Goal: Task Accomplishment & Management: Manage account settings

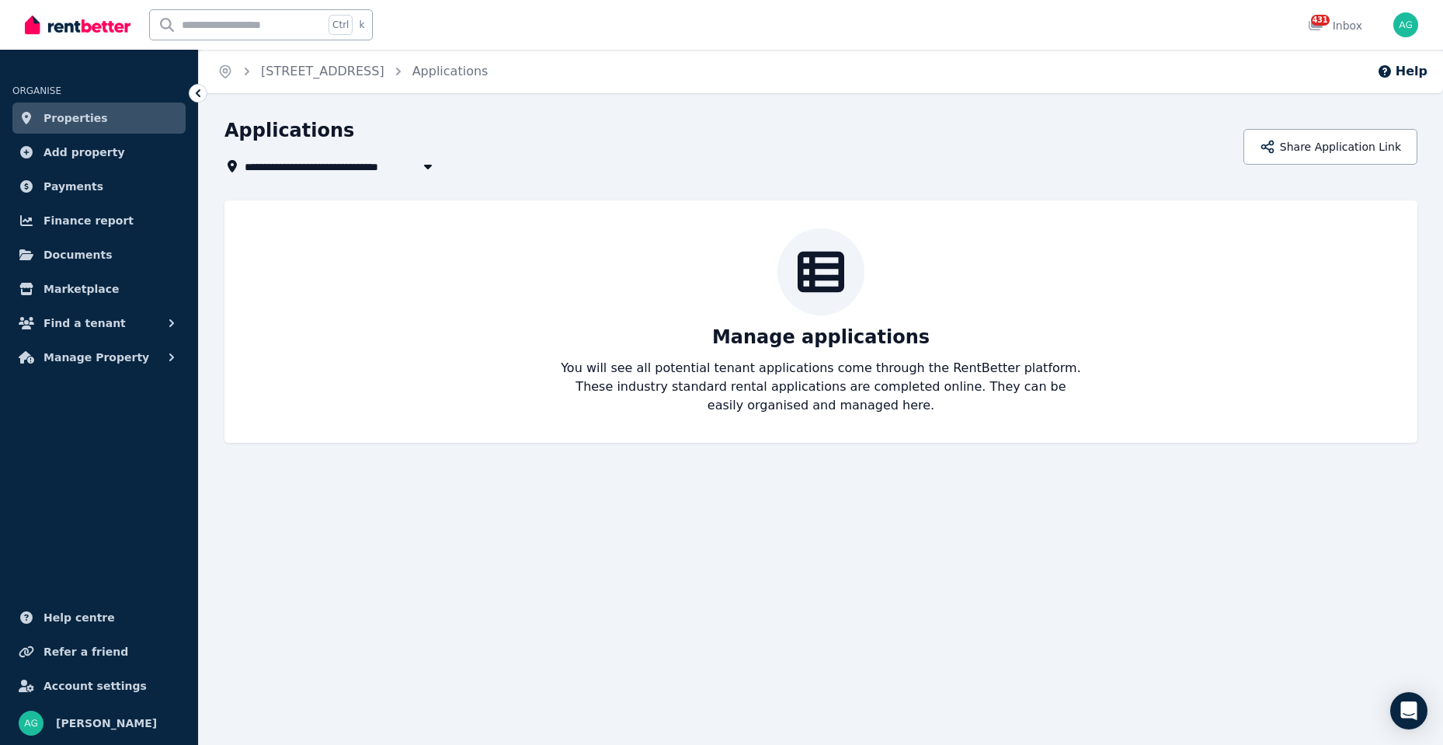
click at [79, 116] on span "Properties" at bounding box center [75, 118] width 64 height 19
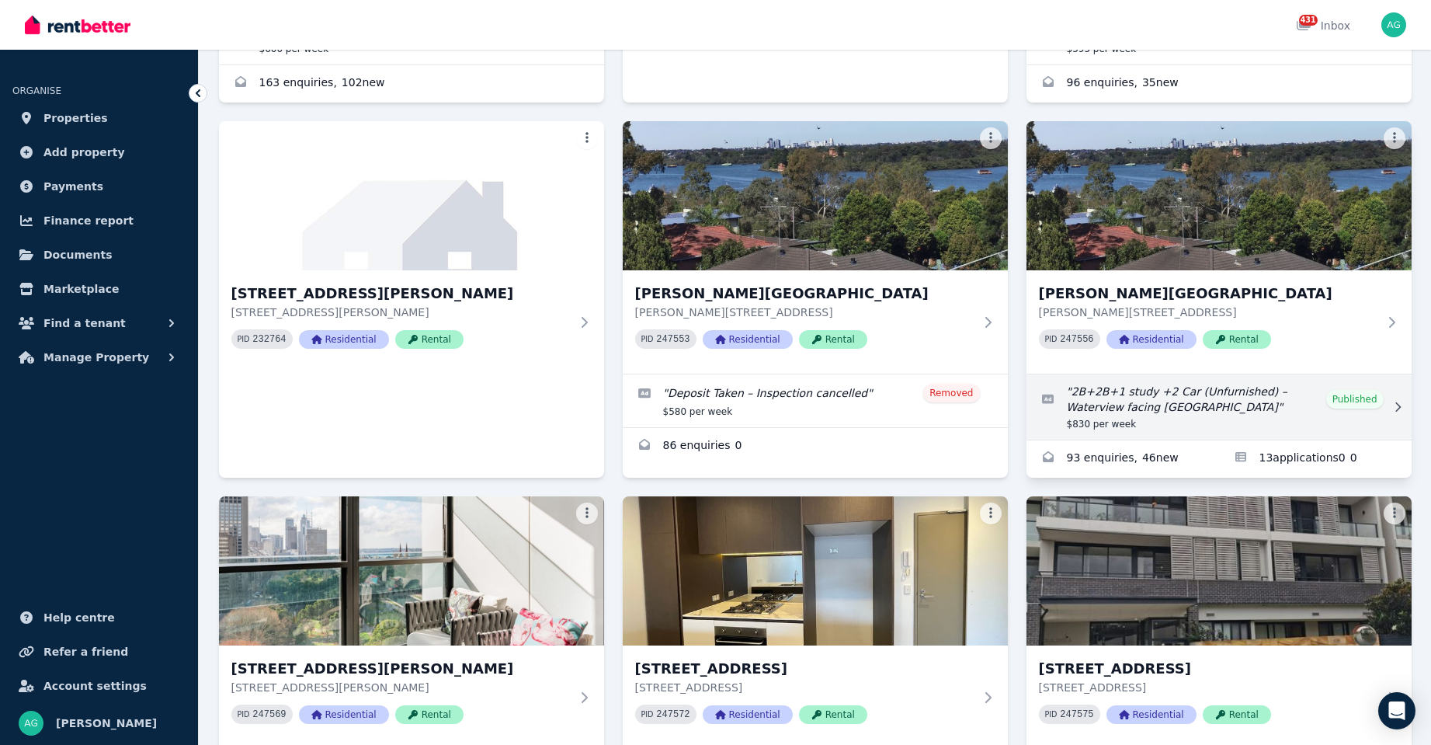
scroll to position [466, 0]
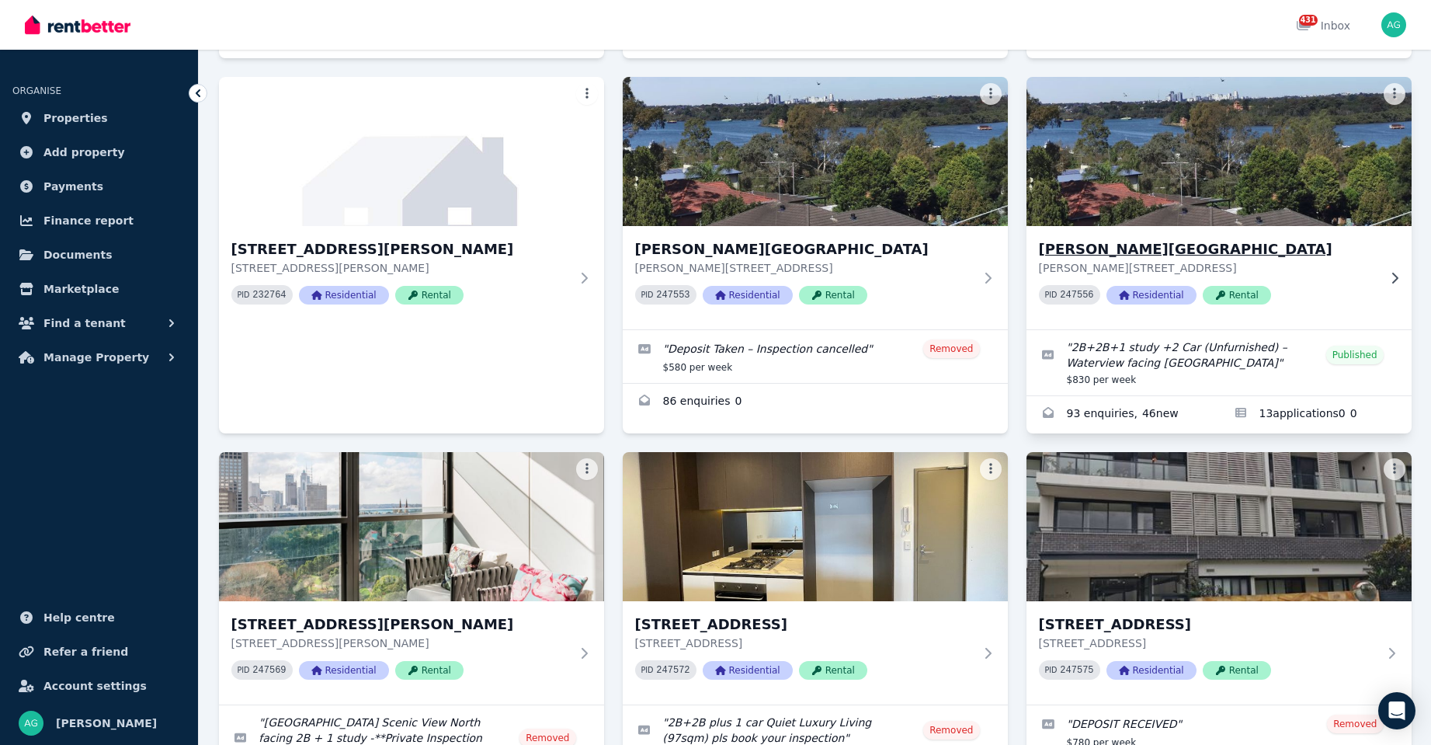
click at [1105, 252] on h3 "[PERSON_NAME][GEOGRAPHIC_DATA]" at bounding box center [1208, 249] width 339 height 22
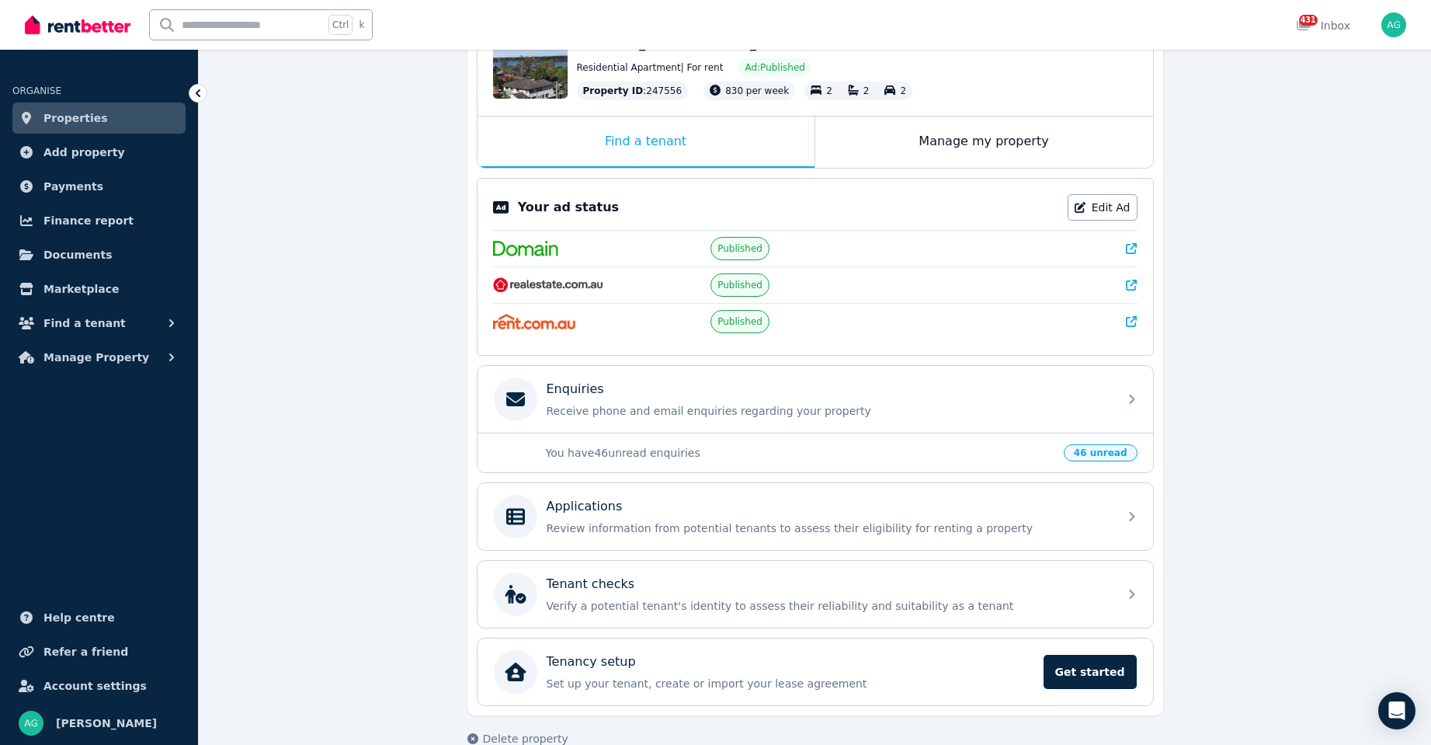
scroll to position [221, 0]
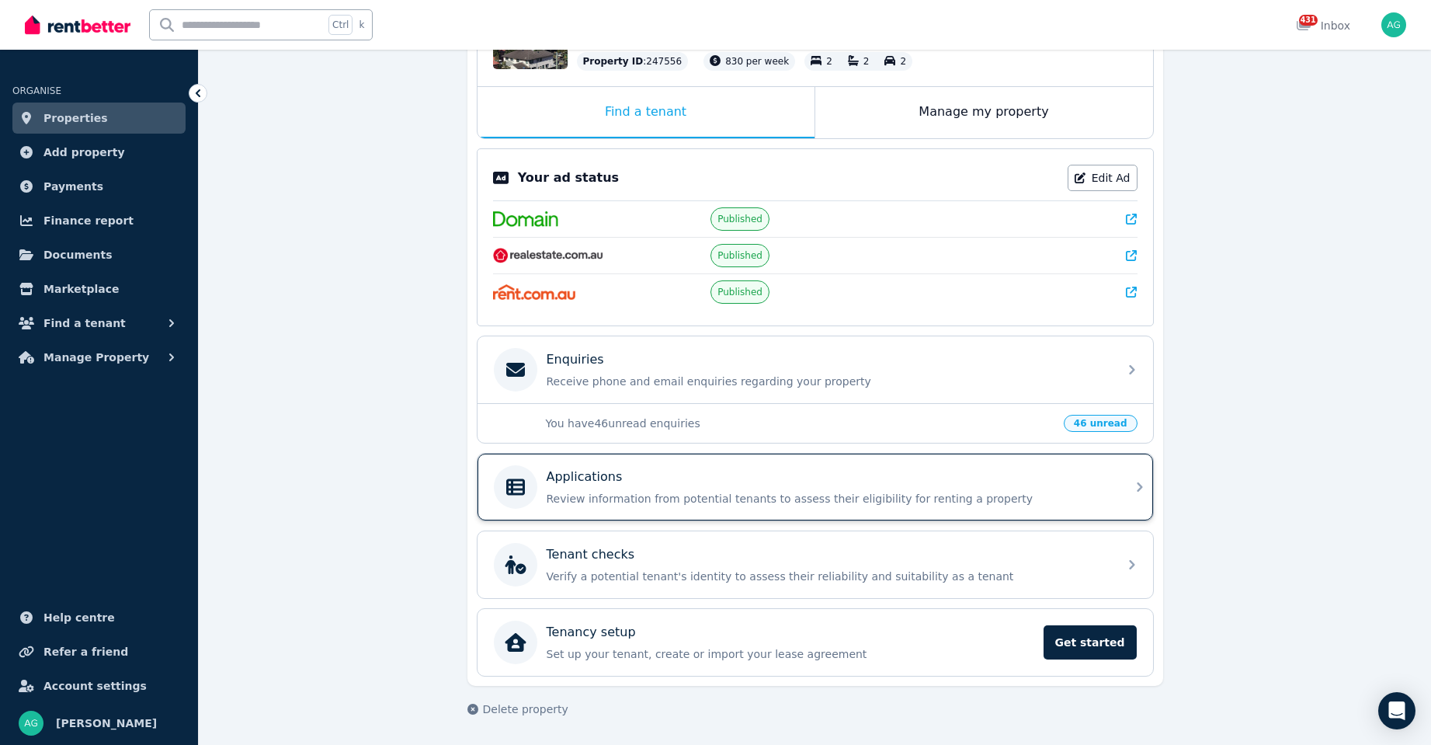
click at [825, 491] on p "Review information from potential tenants to assess their eligibility for renti…" at bounding box center [828, 499] width 562 height 16
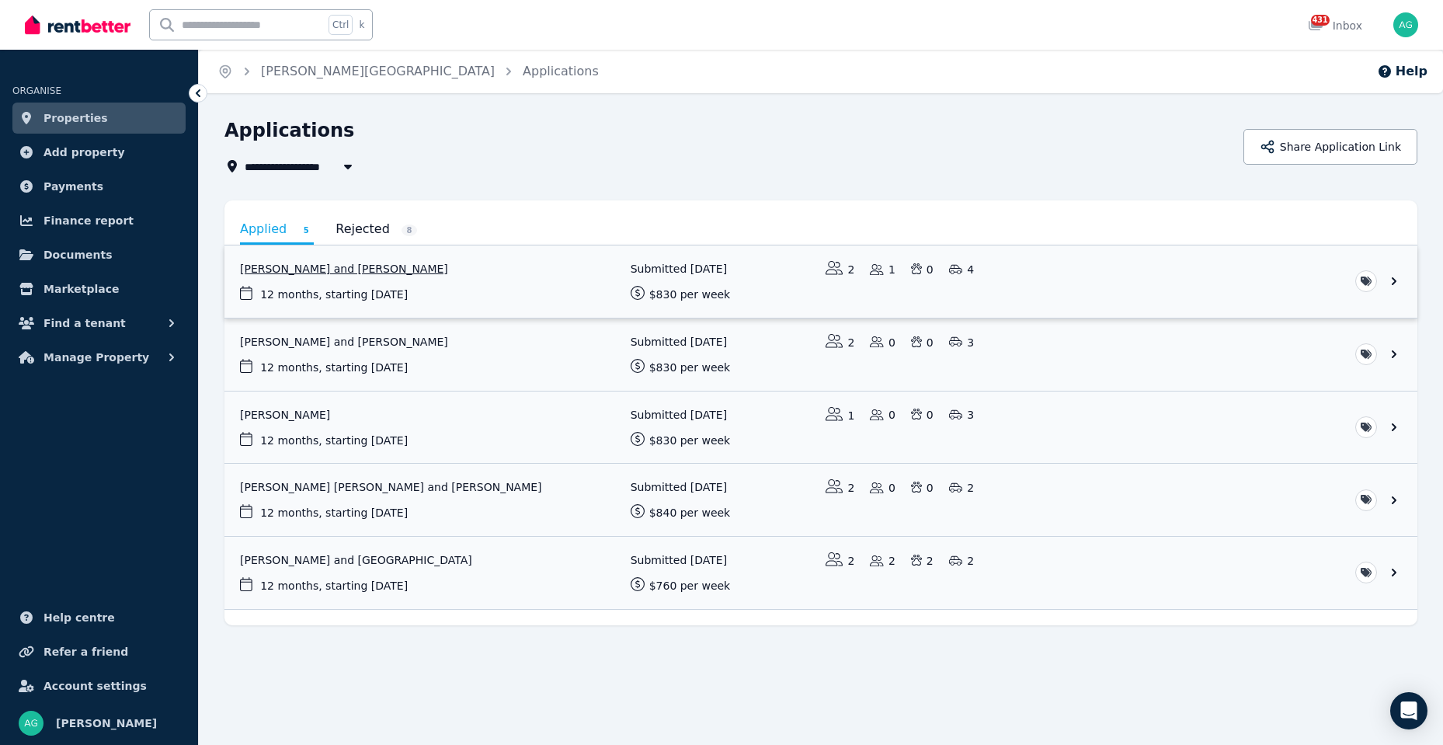
click at [1169, 284] on link "View application: Kieren James and Samantha Graham" at bounding box center [820, 281] width 1193 height 72
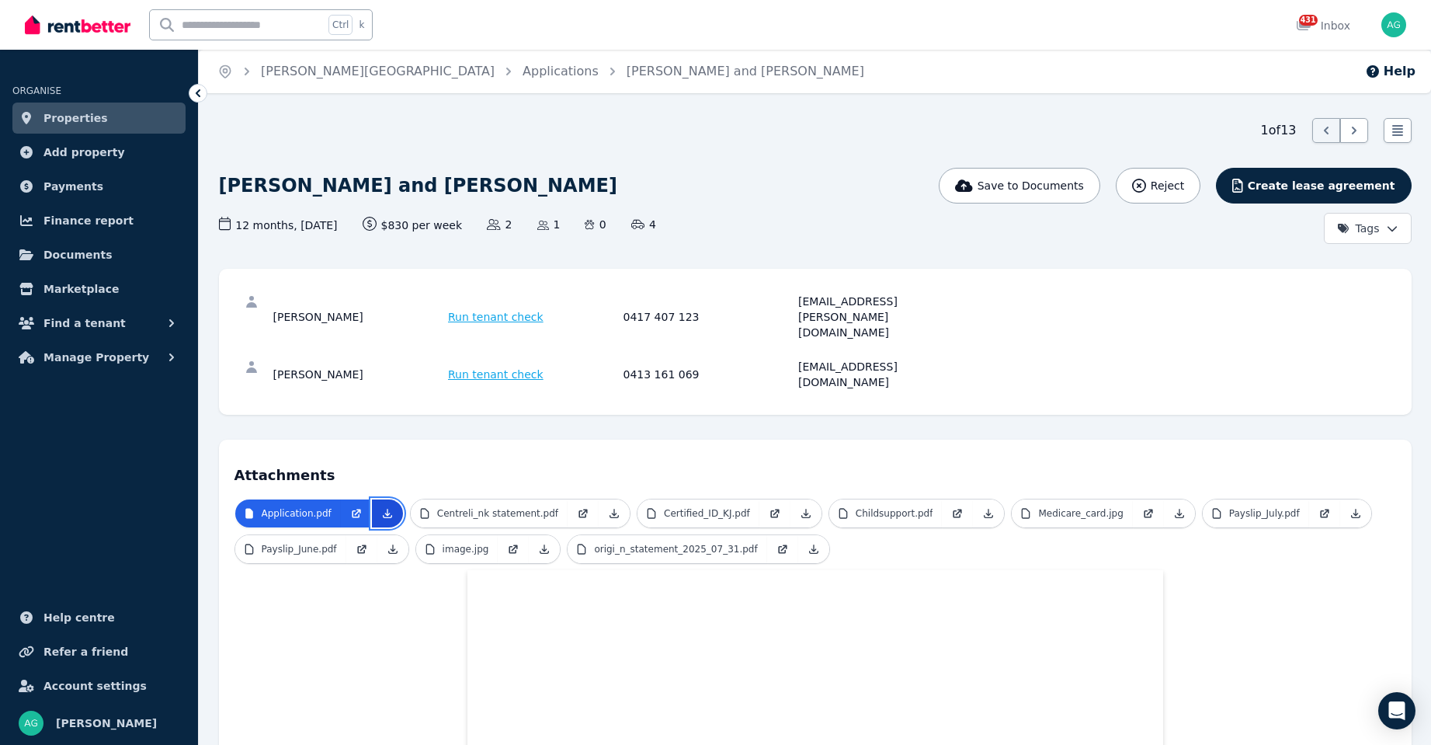
click at [383, 509] on icon at bounding box center [387, 513] width 9 height 9
click at [608, 507] on icon at bounding box center [614, 513] width 12 height 12
click at [800, 507] on icon at bounding box center [806, 513] width 12 height 12
click at [982, 507] on icon at bounding box center [988, 513] width 12 height 12
click at [1173, 507] on icon at bounding box center [1179, 513] width 12 height 12
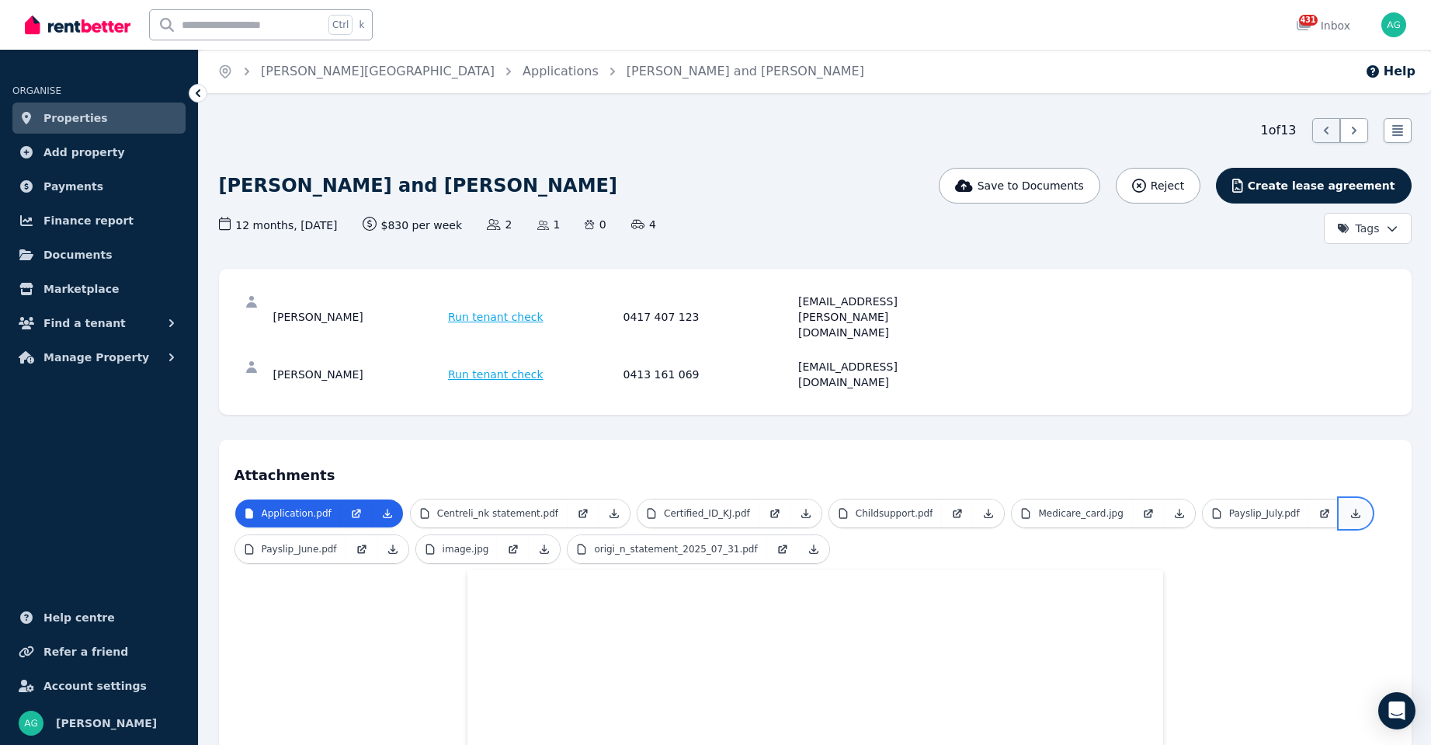
click at [1351, 509] on icon at bounding box center [1355, 513] width 9 height 9
click at [387, 543] on icon at bounding box center [393, 549] width 12 height 12
click at [538, 543] on icon at bounding box center [544, 549] width 12 height 12
drag, startPoint x: 335, startPoint y: 188, endPoint x: 262, endPoint y: 184, distance: 73.1
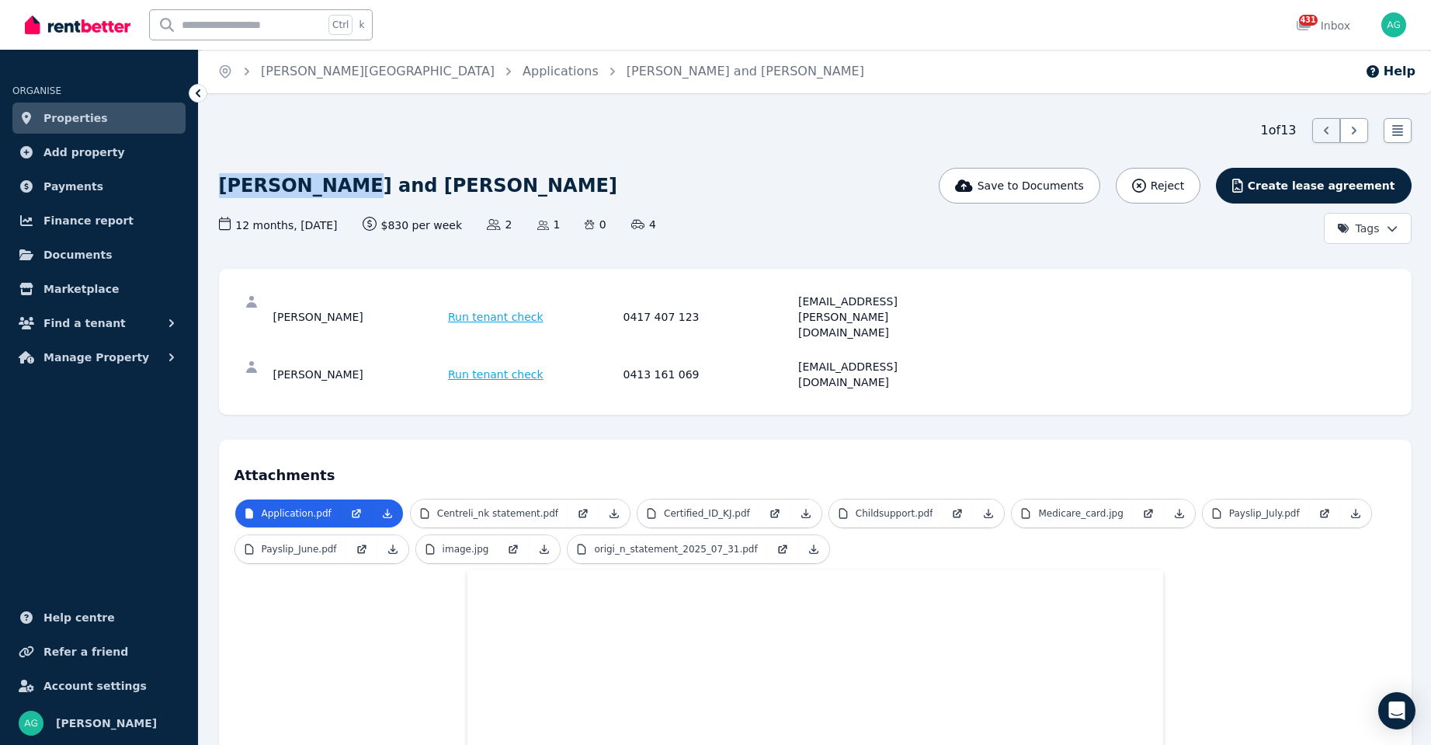
copy h1 "[PERSON_NAME]"
click at [367, 359] on div "[PERSON_NAME]" at bounding box center [358, 374] width 171 height 31
drag, startPoint x: 363, startPoint y: 337, endPoint x: 309, endPoint y: 336, distance: 53.6
click at [266, 349] on div "[PERSON_NAME] Run tenant check 0413 161 069 [EMAIL_ADDRESS][DOMAIN_NAME]" at bounding box center [816, 374] width 1162 height 50
copy div "[PERSON_NAME]"
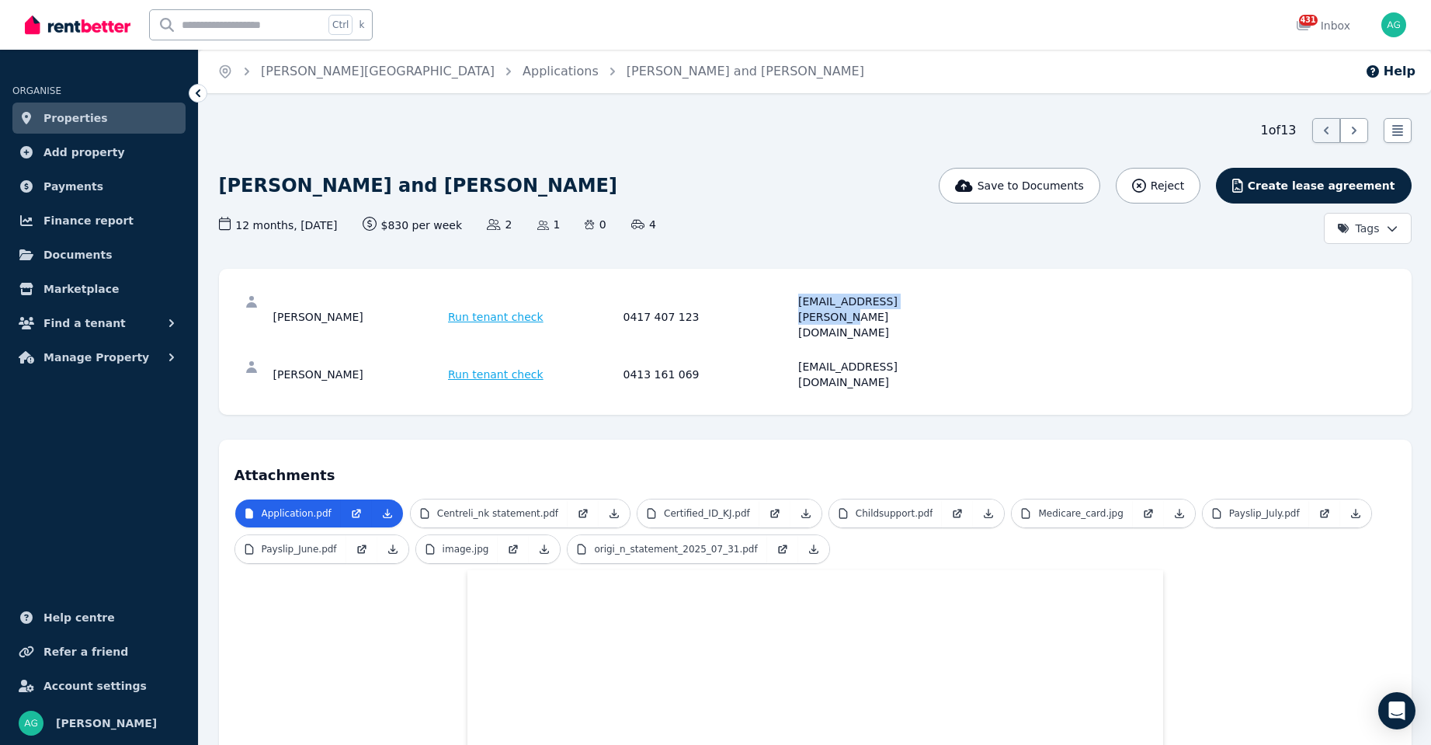
drag, startPoint x: 927, startPoint y: 303, endPoint x: 777, endPoint y: 297, distance: 150.0
click at [777, 297] on div "[PERSON_NAME] Run tenant check 0417 407 123 [EMAIL_ADDRESS][PERSON_NAME][DOMAIN…" at bounding box center [621, 317] width 696 height 47
copy div "[EMAIL_ADDRESS][PERSON_NAME][DOMAIN_NAME]"
drag, startPoint x: 940, startPoint y: 336, endPoint x: 794, endPoint y: 342, distance: 146.1
click at [794, 359] on div "[PERSON_NAME] Run tenant check 0413 161 069 [EMAIL_ADDRESS][DOMAIN_NAME]" at bounding box center [621, 374] width 696 height 31
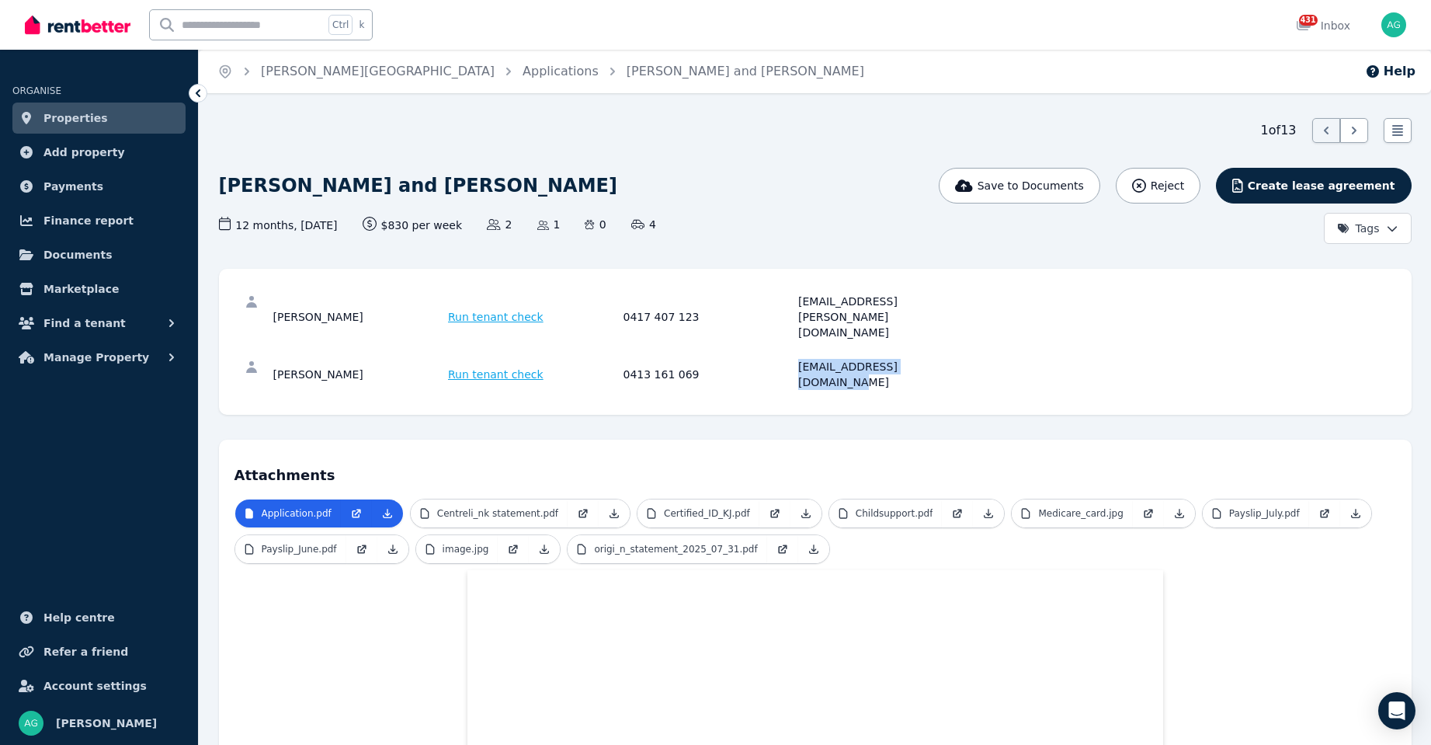
copy div "[EMAIL_ADDRESS][DOMAIN_NAME]"
drag, startPoint x: 353, startPoint y: 300, endPoint x: 244, endPoint y: 300, distance: 108.7
click at [244, 300] on div "[PERSON_NAME] Run tenant check 0417 407 123 [EMAIL_ADDRESS][PERSON_NAME][DOMAIN…" at bounding box center [816, 316] width 1162 height 65
copy div "[PERSON_NAME]"
drag, startPoint x: 368, startPoint y: 339, endPoint x: 216, endPoint y: 331, distance: 152.4
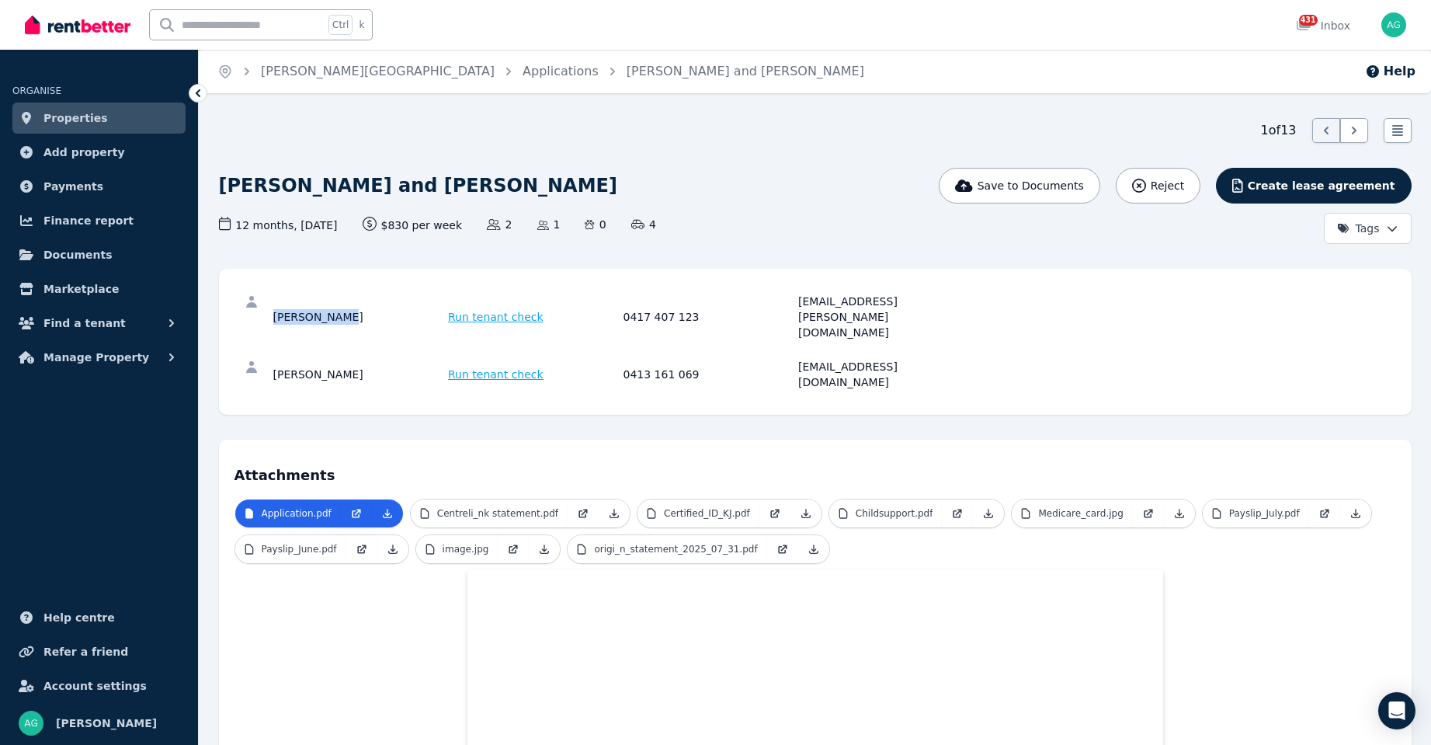
copy div "[PERSON_NAME]"
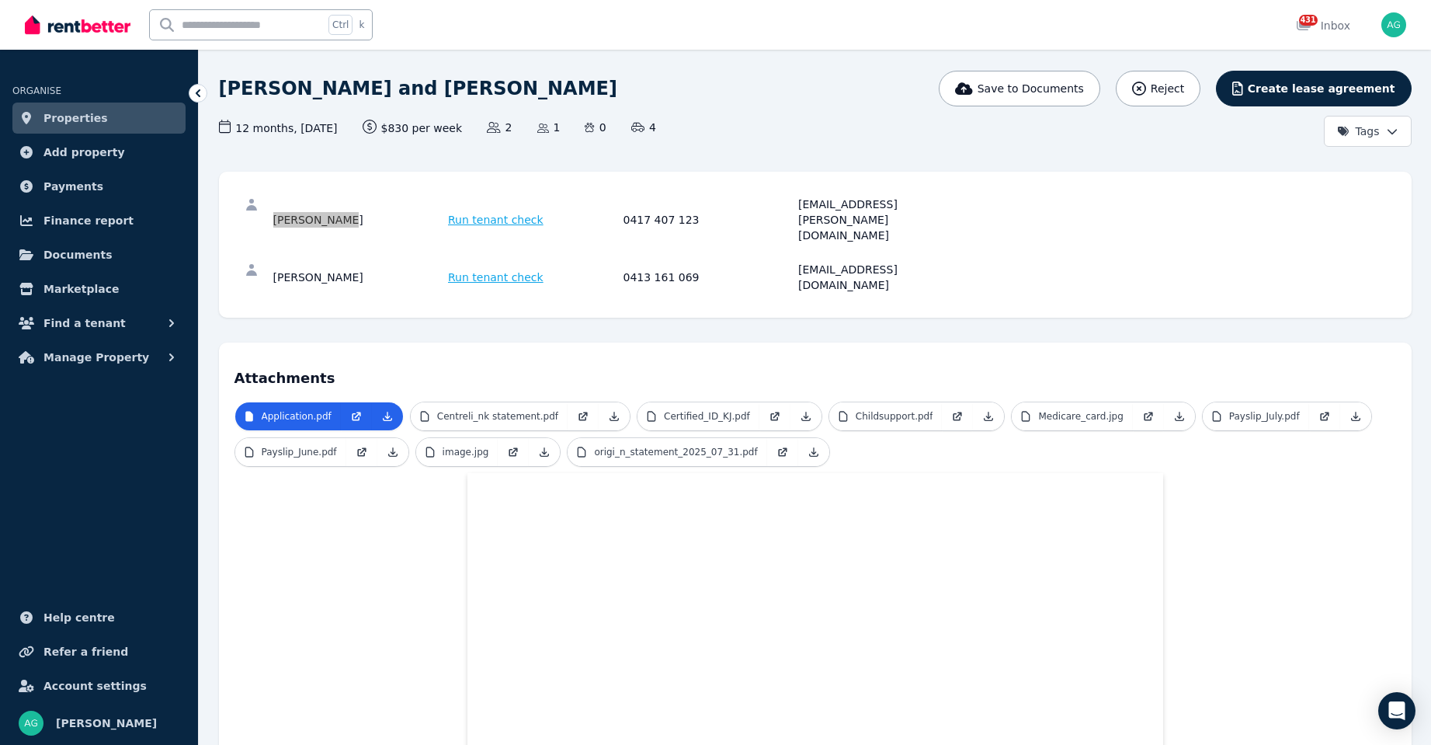
scroll to position [233, 0]
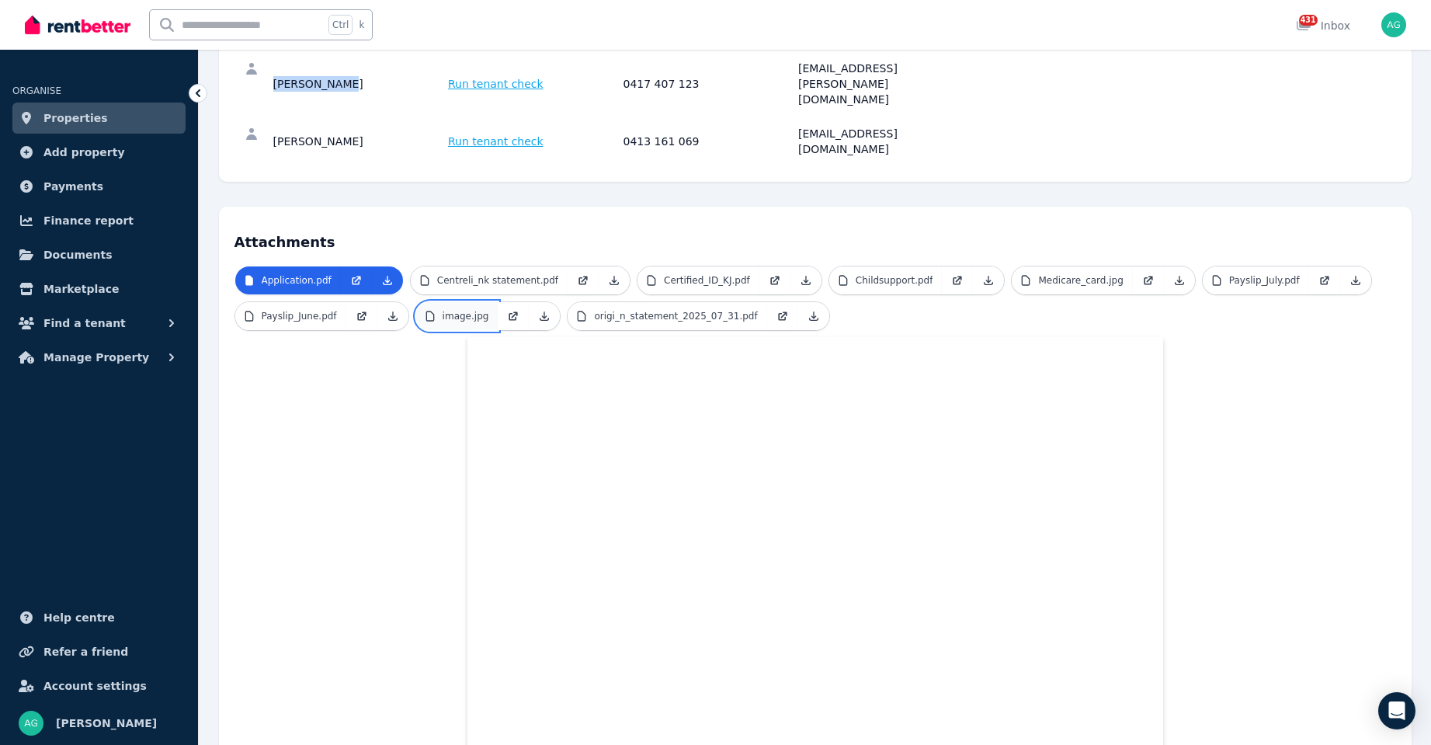
click at [467, 310] on p "image.jpg" at bounding box center [466, 316] width 47 height 12
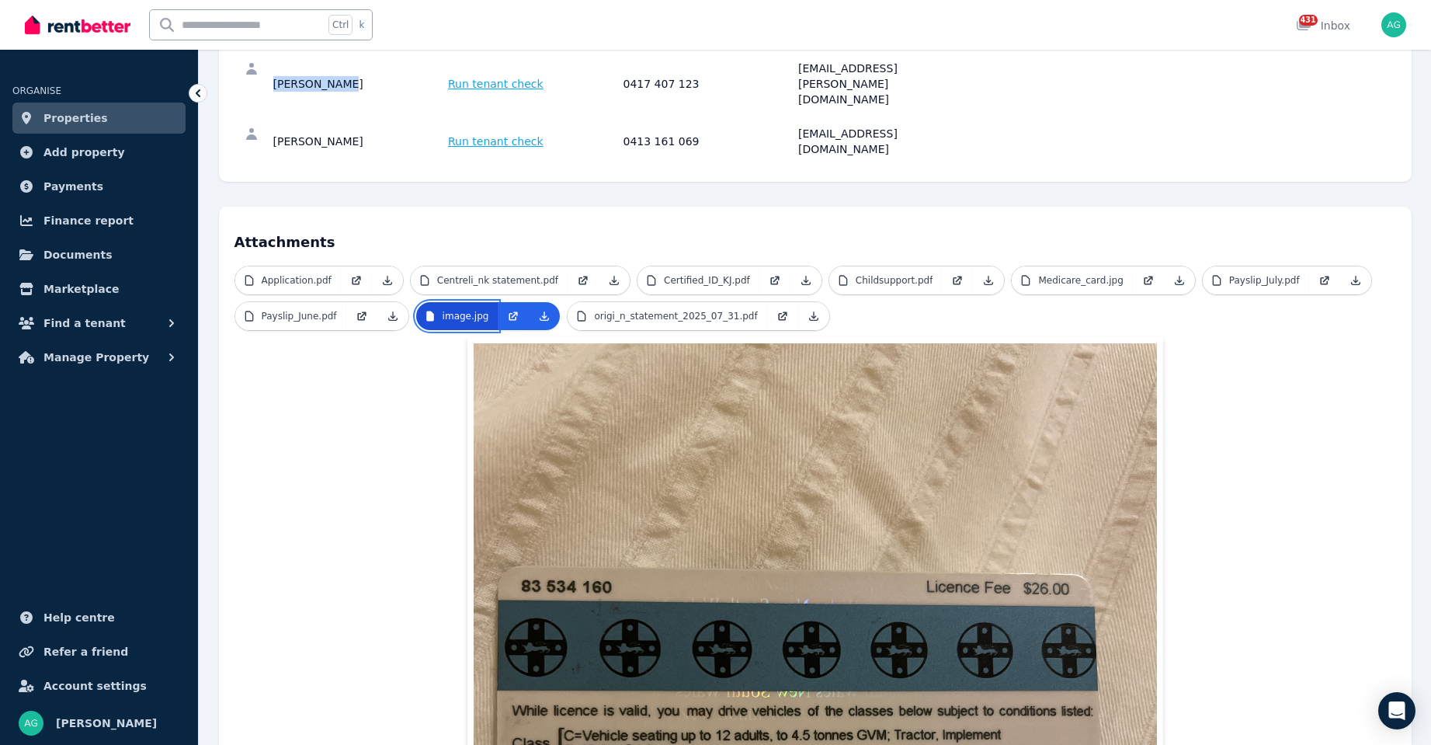
scroll to position [0, 0]
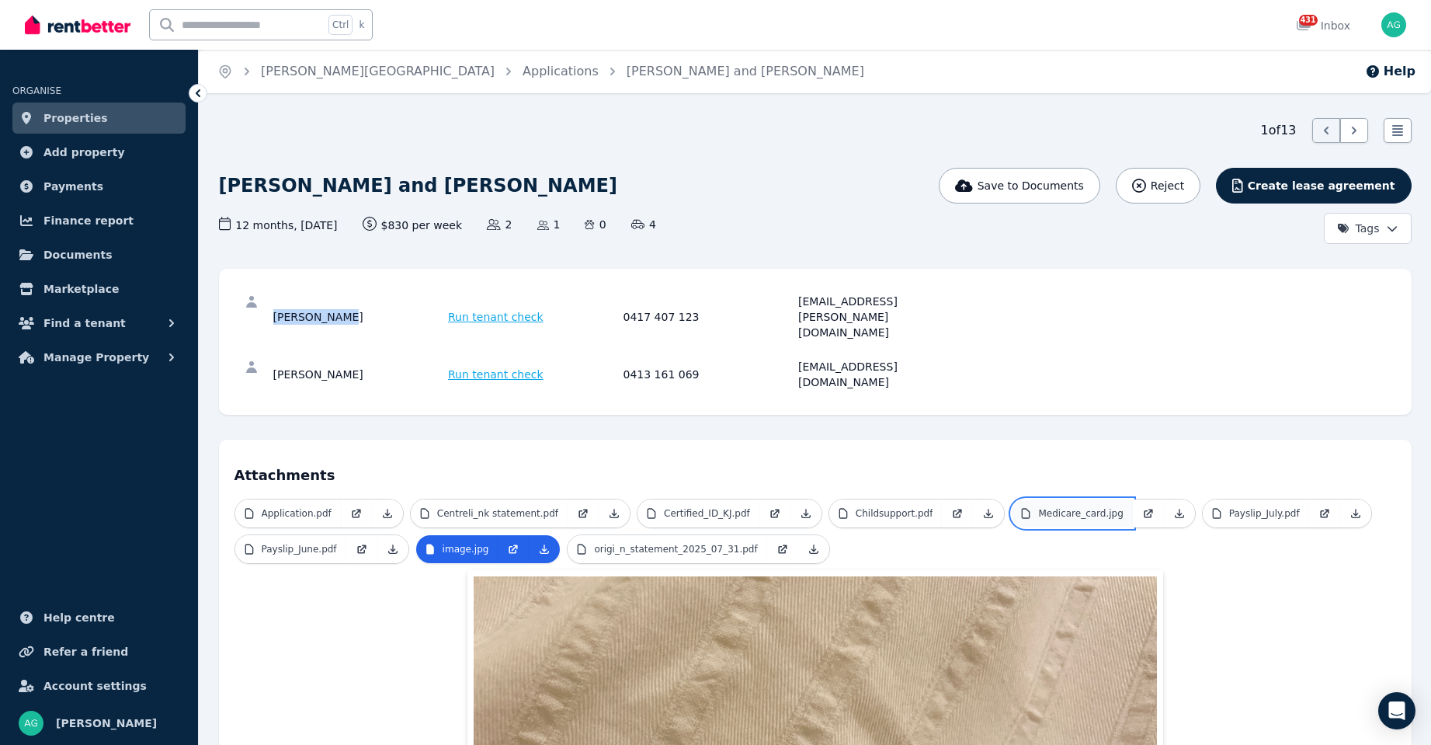
click at [1048, 507] on p "Medicare_card.jpg" at bounding box center [1080, 513] width 85 height 12
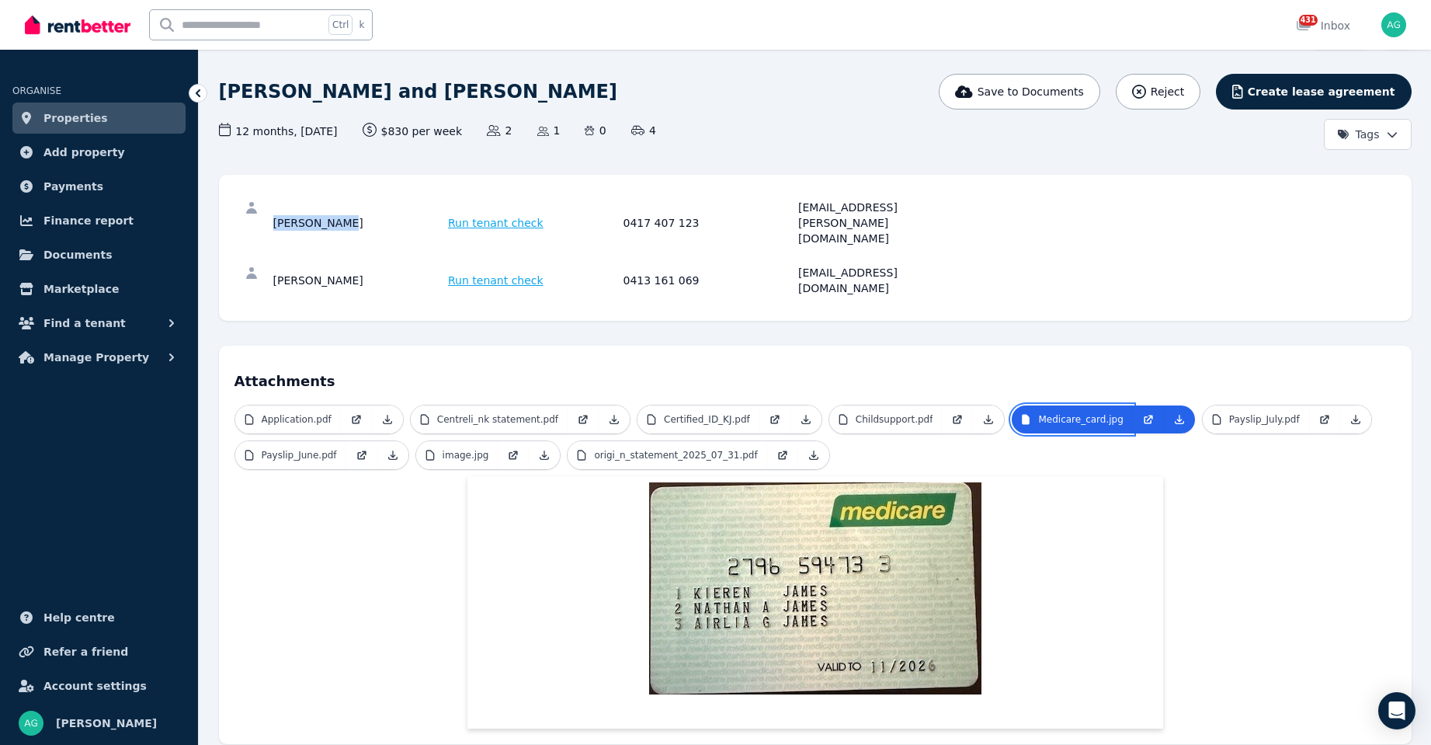
scroll to position [99, 0]
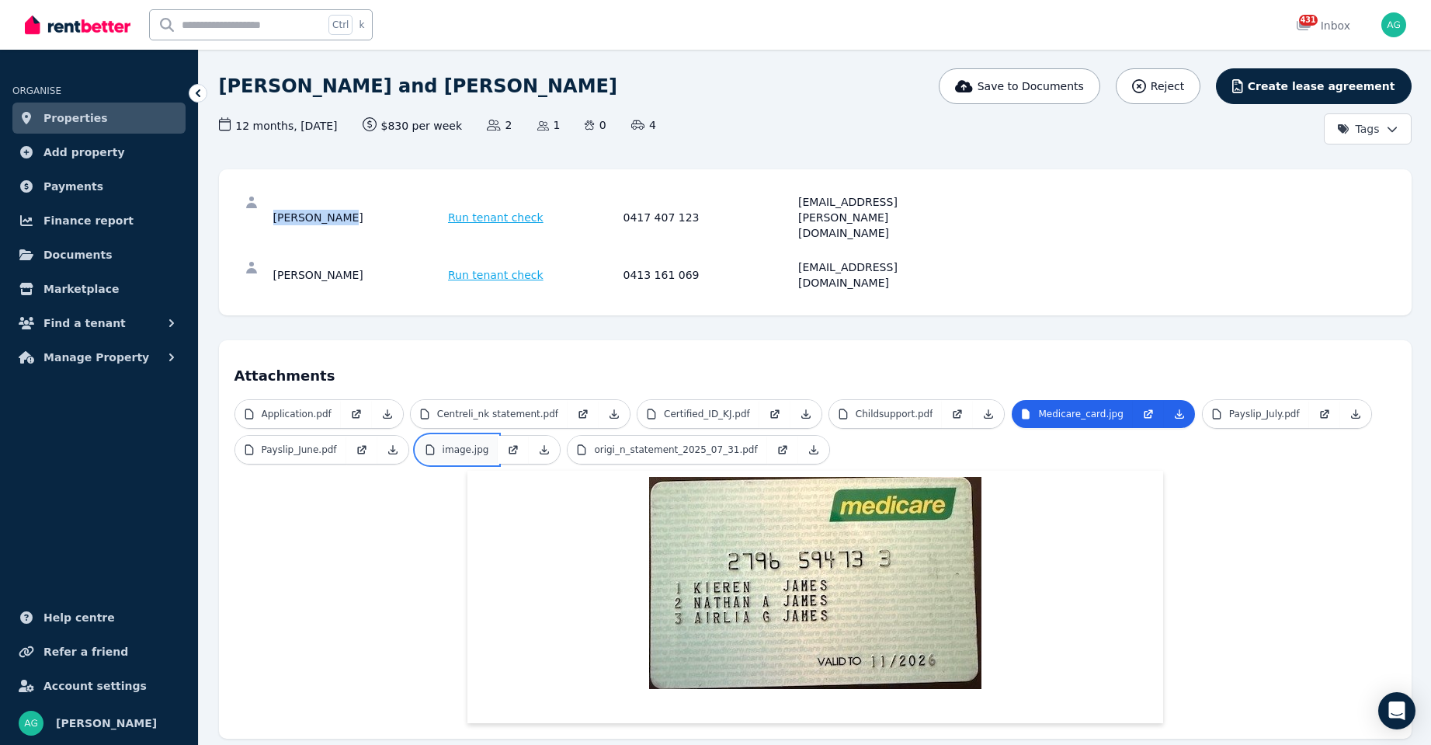
click at [461, 436] on link "image.jpg" at bounding box center [457, 450] width 82 height 28
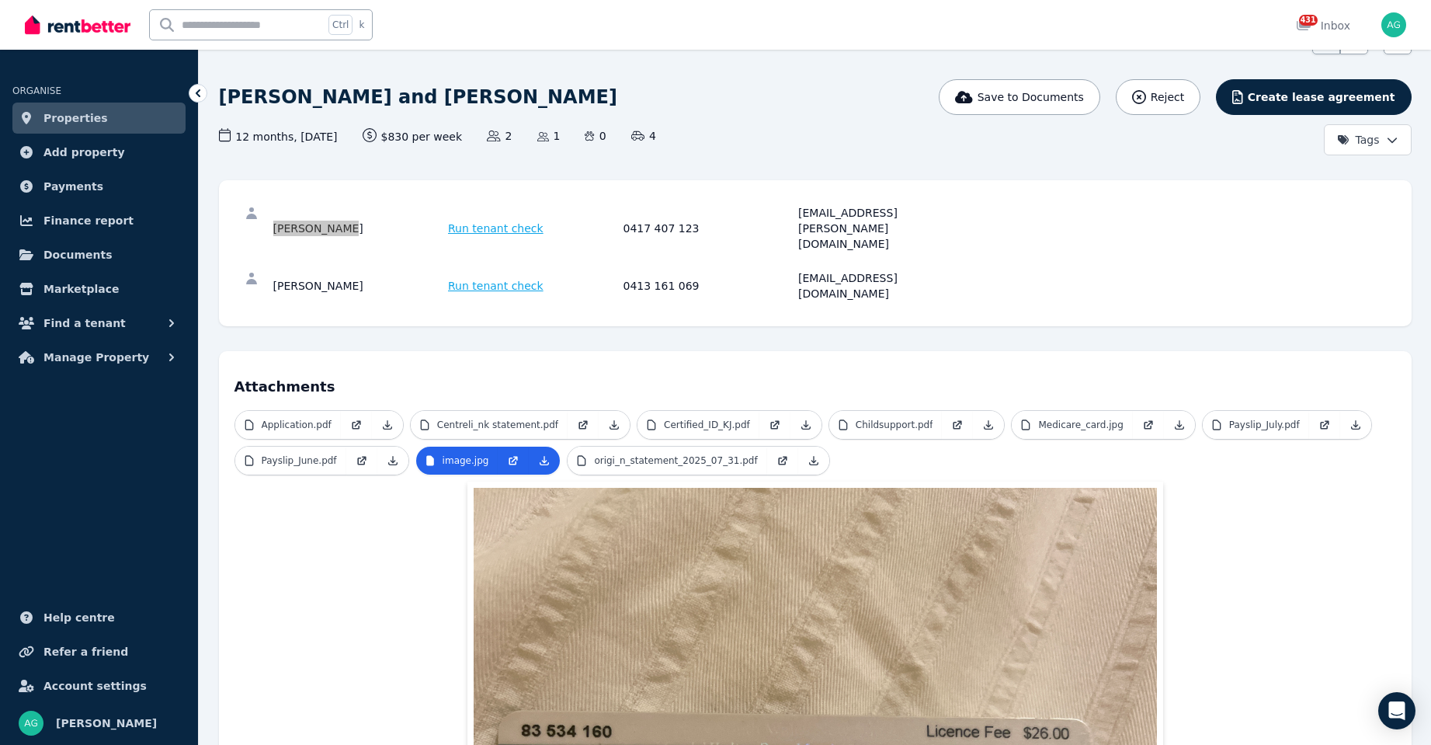
scroll to position [155, 0]
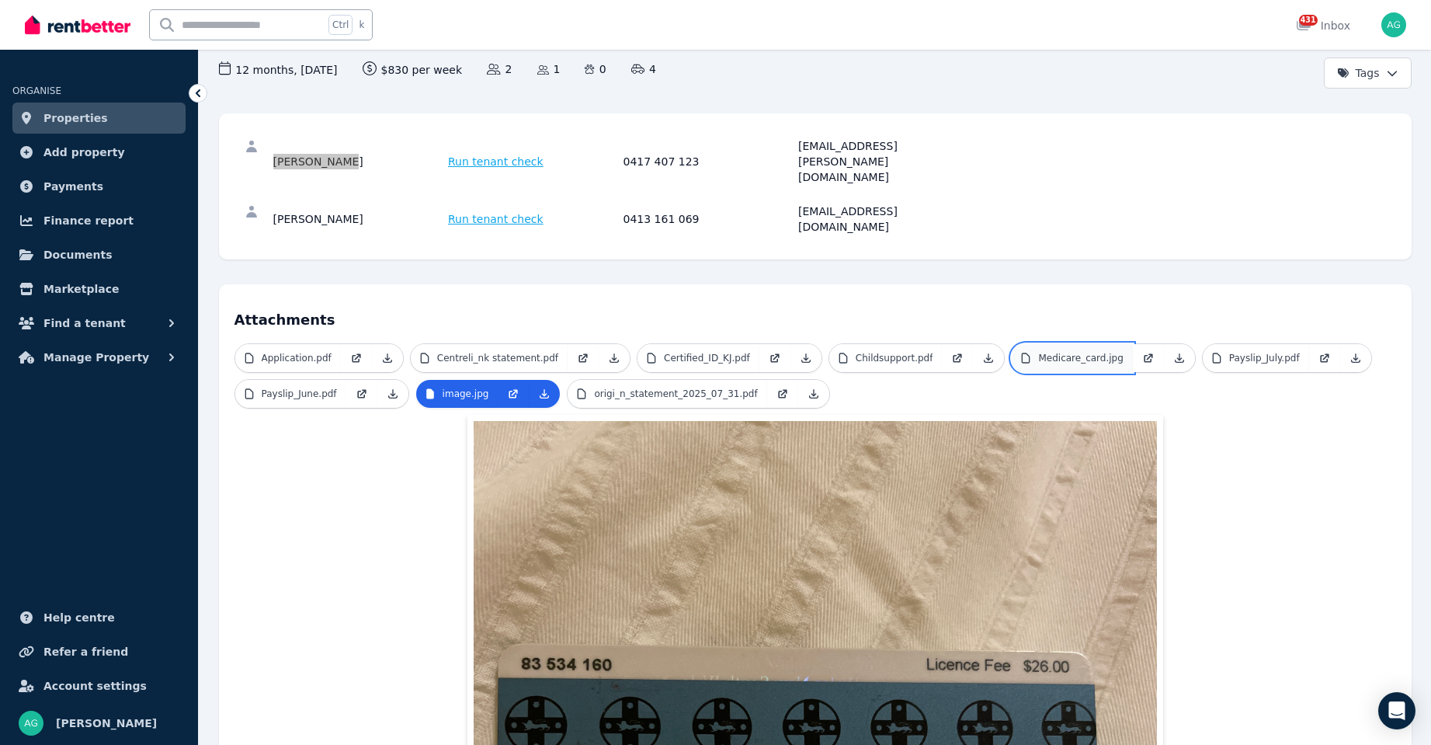
click at [1038, 352] on p "Medicare_card.jpg" at bounding box center [1080, 358] width 85 height 12
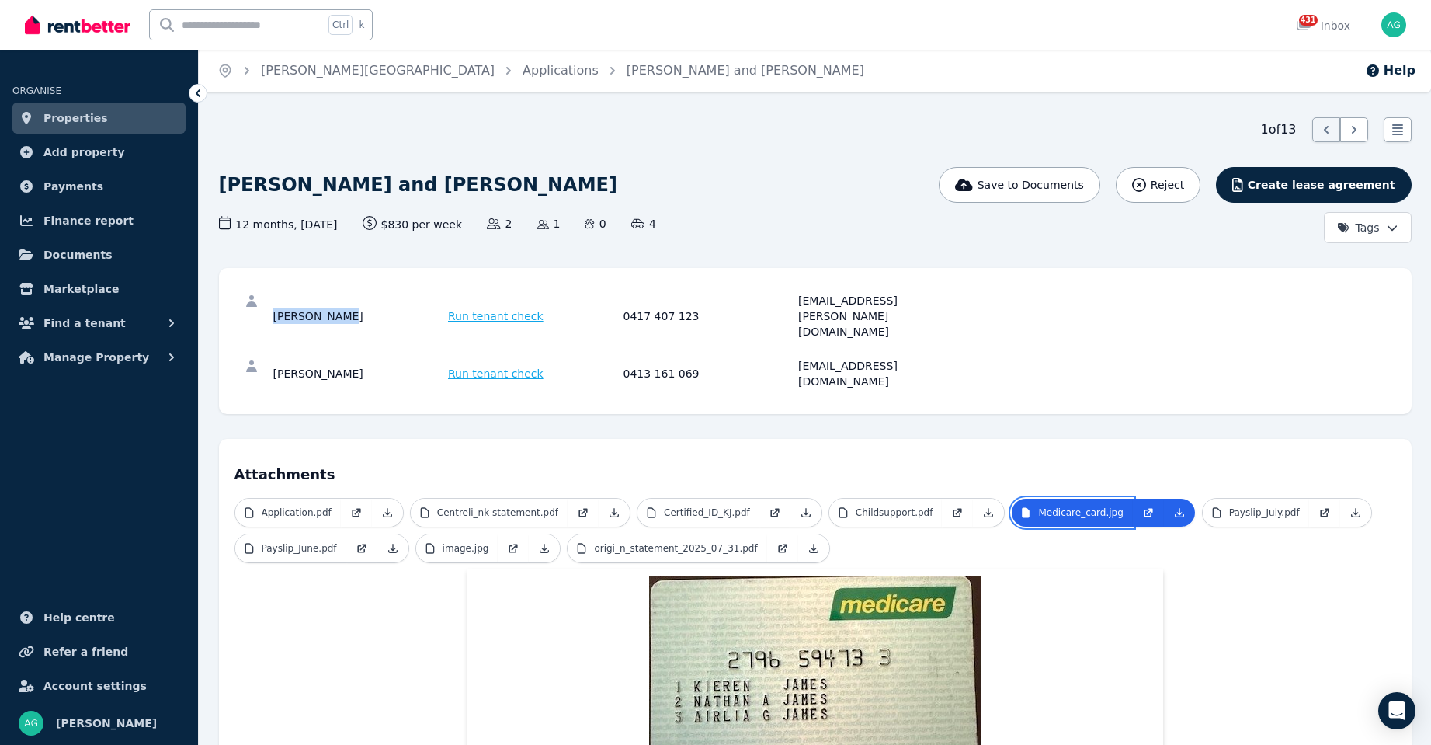
scroll to position [0, 0]
click at [461, 543] on p "image.jpg" at bounding box center [466, 549] width 47 height 12
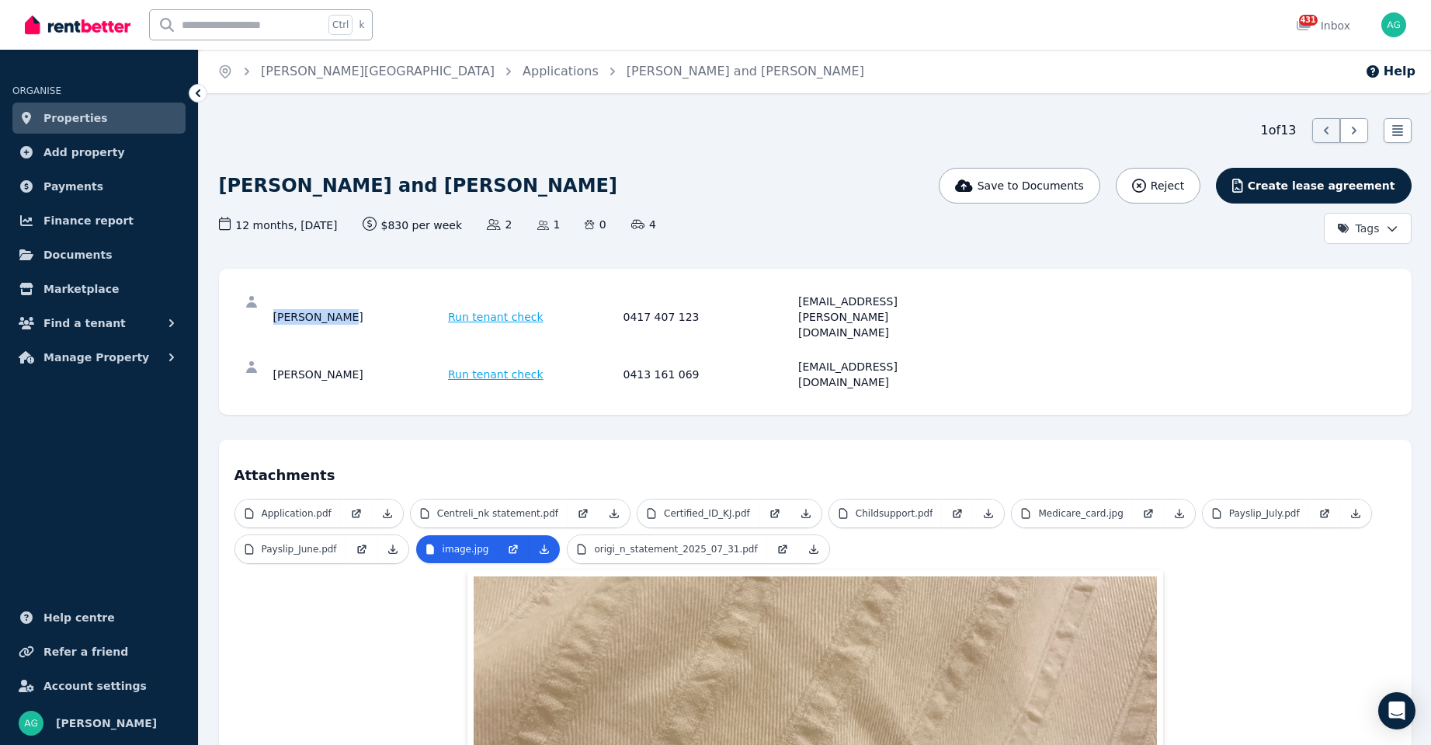
click at [60, 116] on span "Properties" at bounding box center [75, 118] width 64 height 19
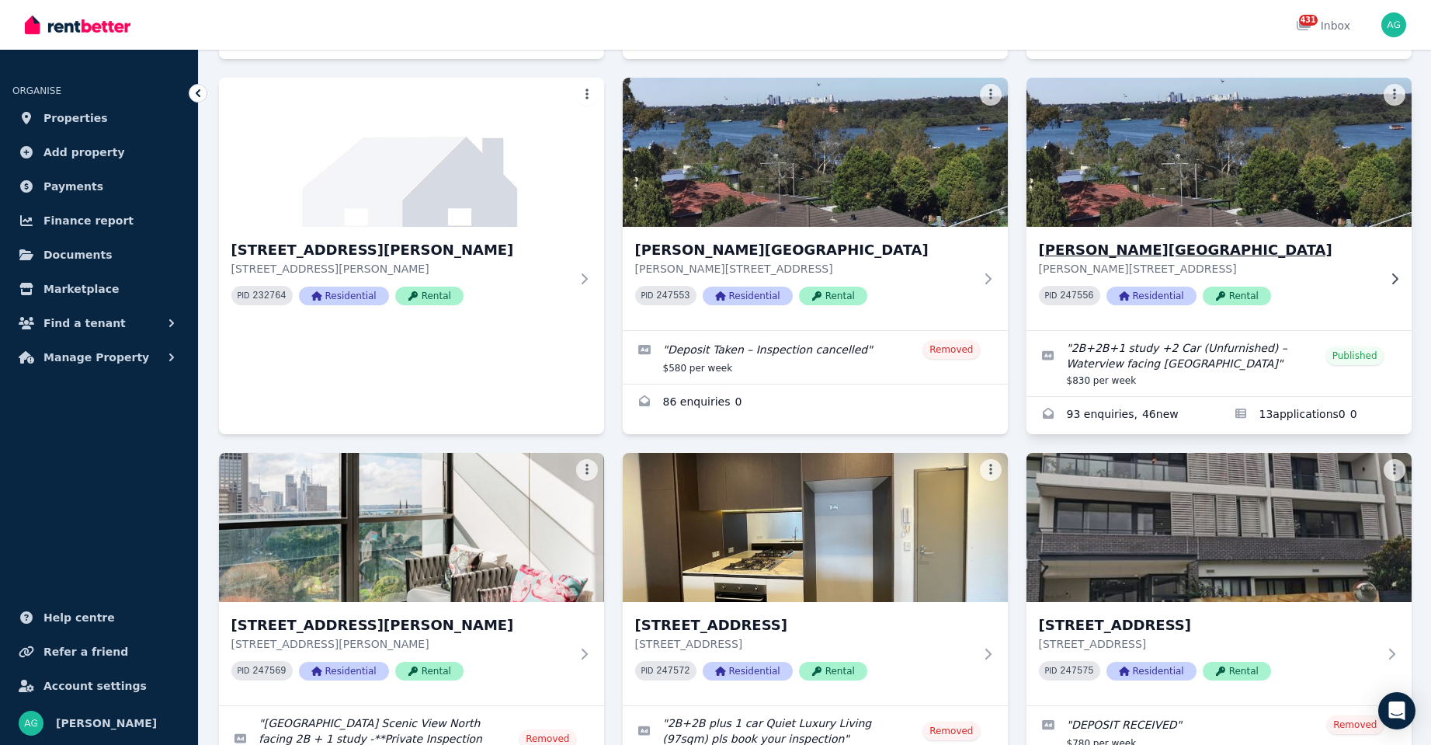
scroll to position [466, 0]
click at [1071, 245] on h3 "[PERSON_NAME][GEOGRAPHIC_DATA]" at bounding box center [1208, 249] width 339 height 22
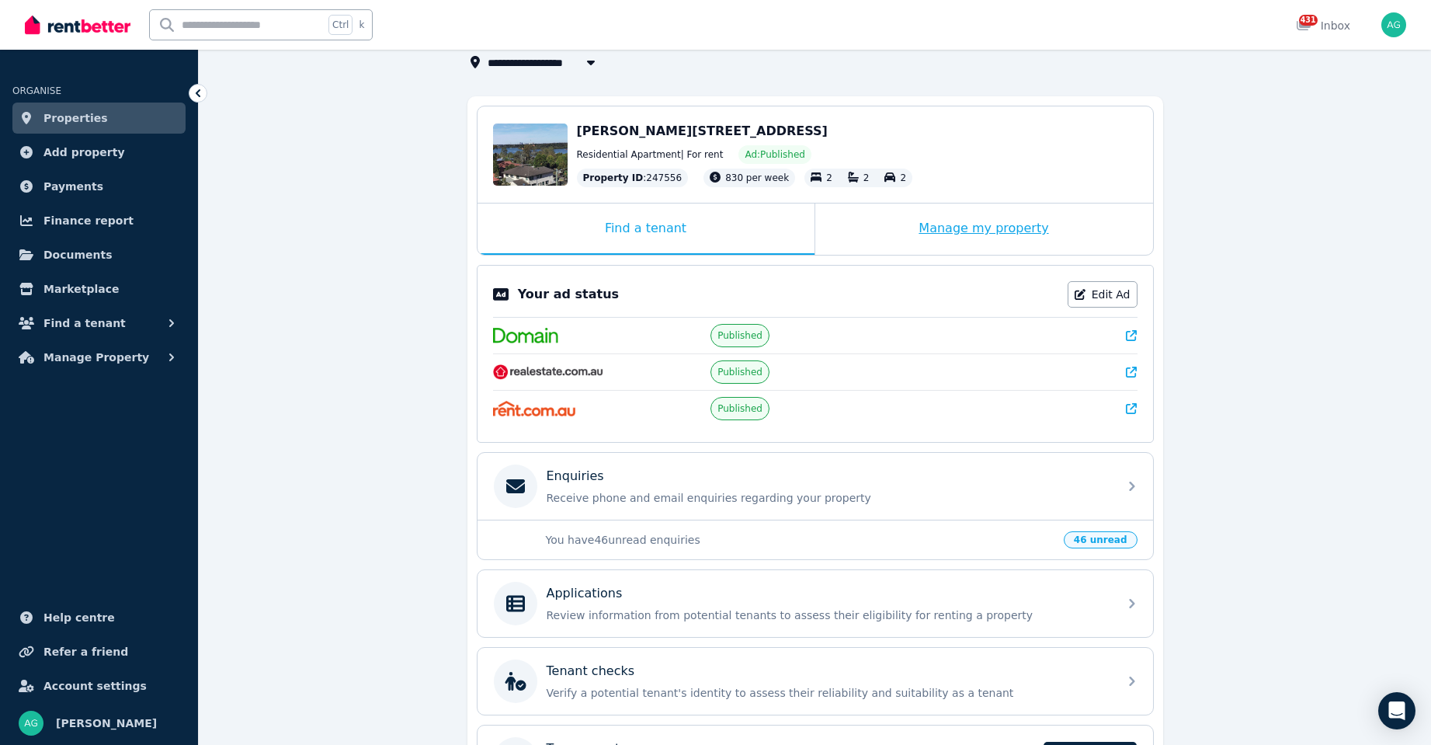
scroll to position [221, 0]
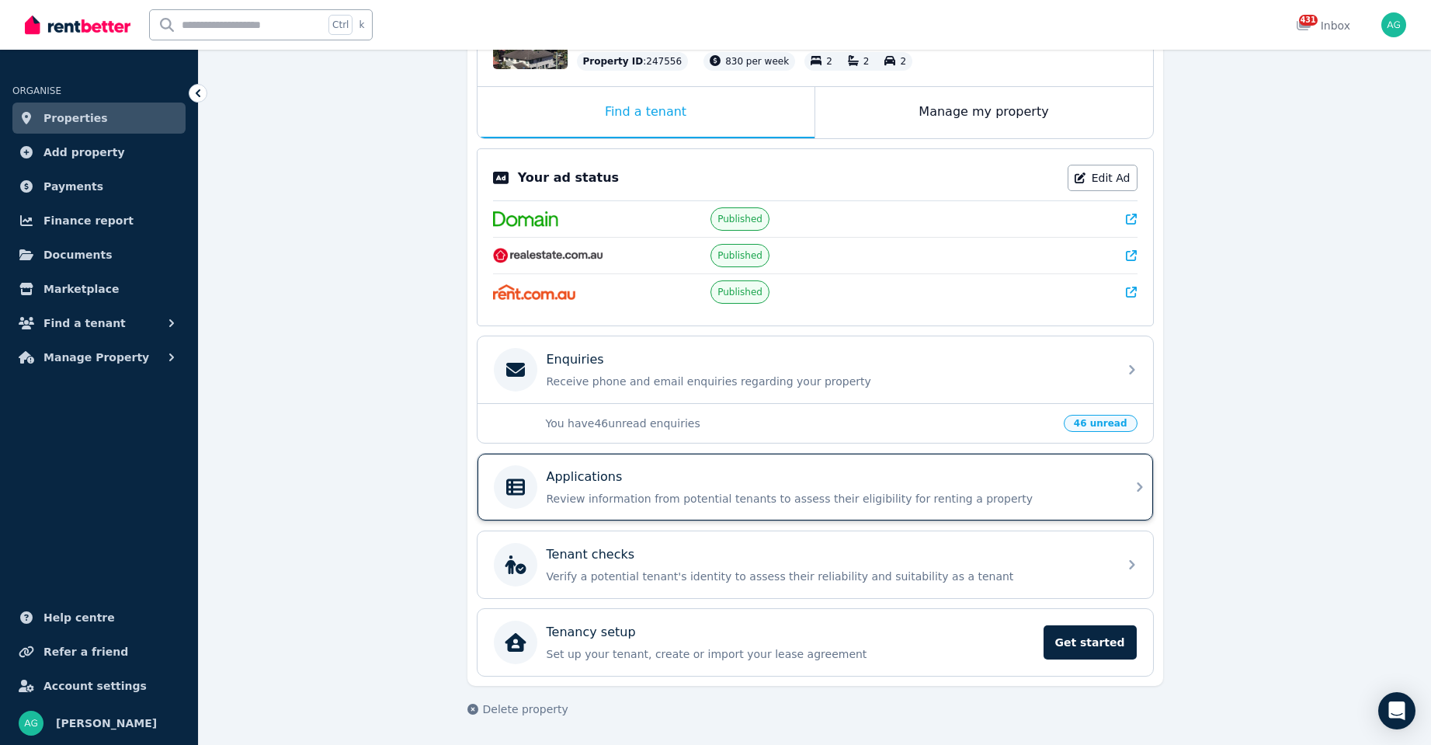
click at [674, 486] on div "Applications Review information from potential tenants to assess their eligibil…" at bounding box center [828, 487] width 562 height 39
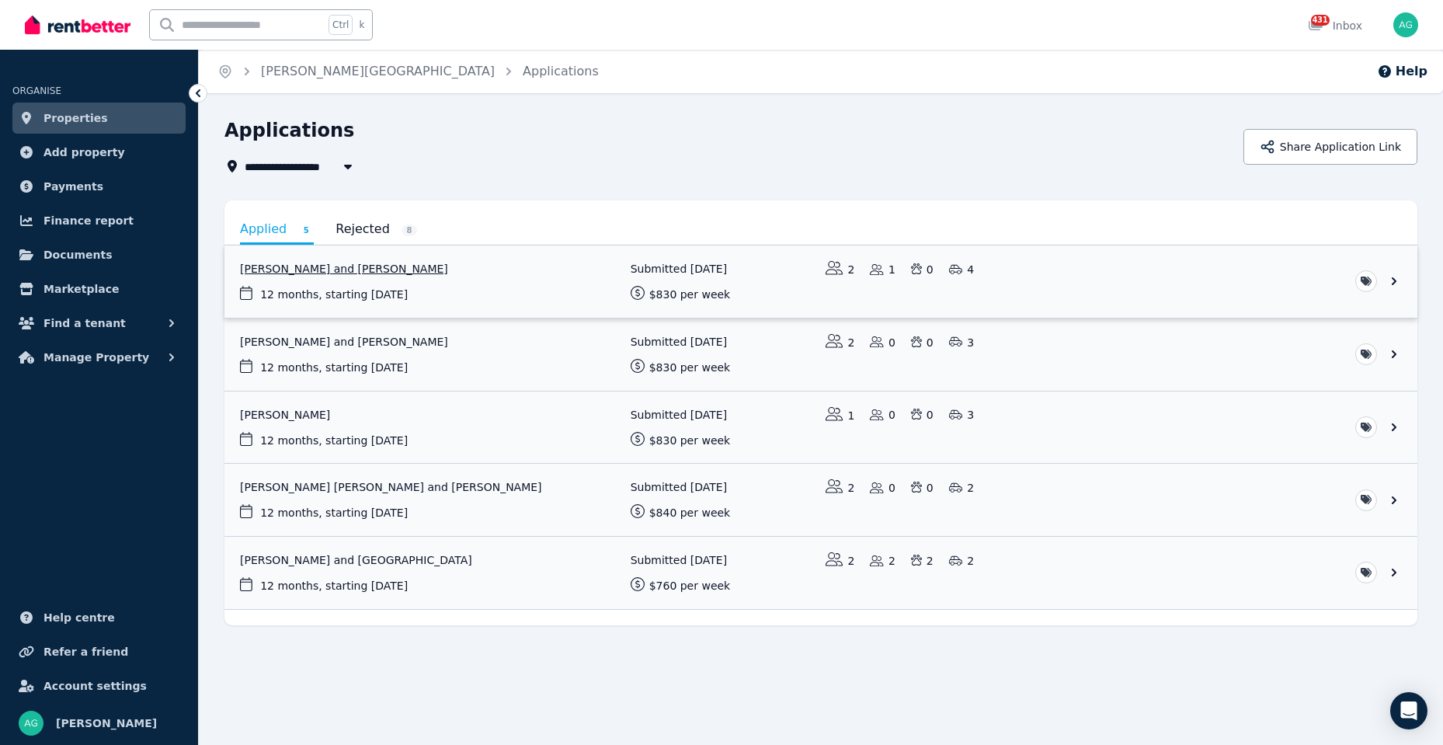
click at [369, 270] on link "View application: Kieren James and Samantha Graham" at bounding box center [820, 281] width 1193 height 72
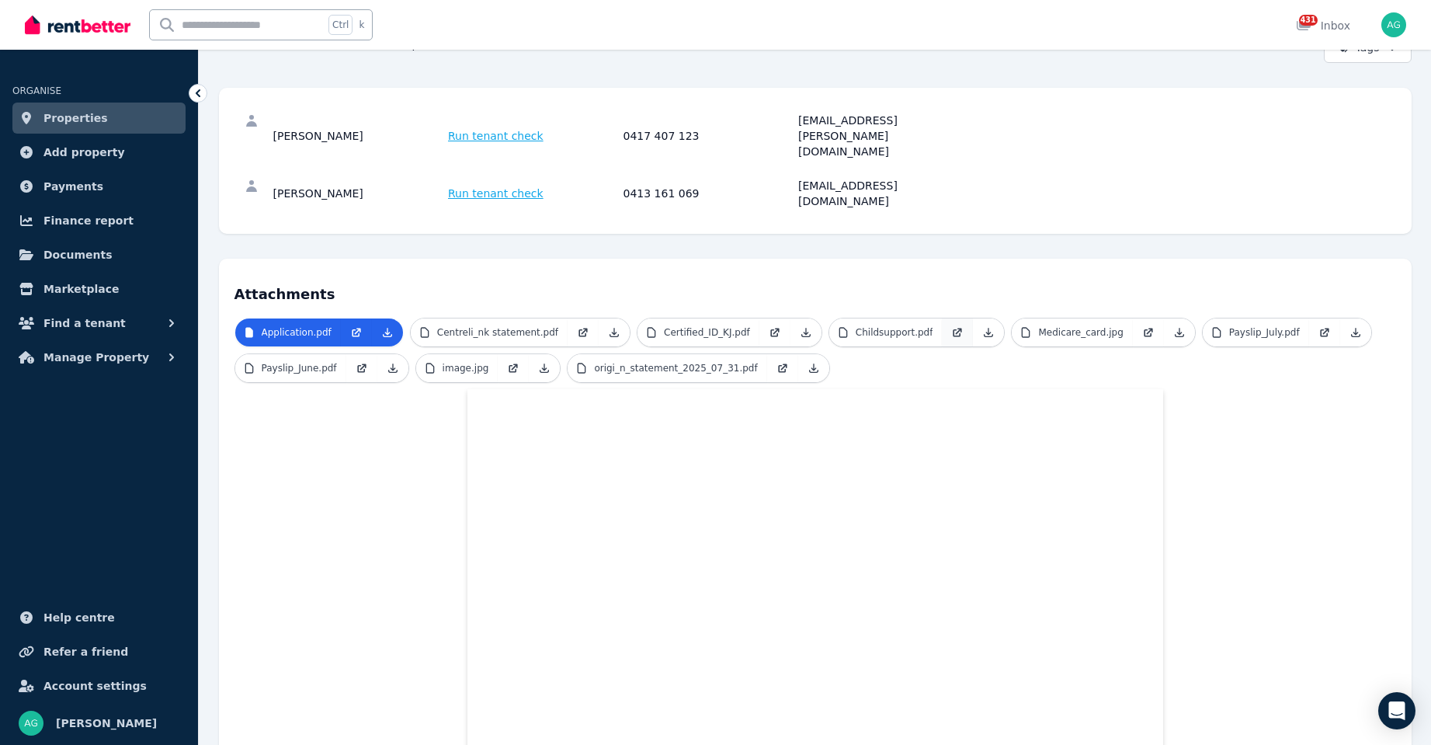
scroll to position [193, 0]
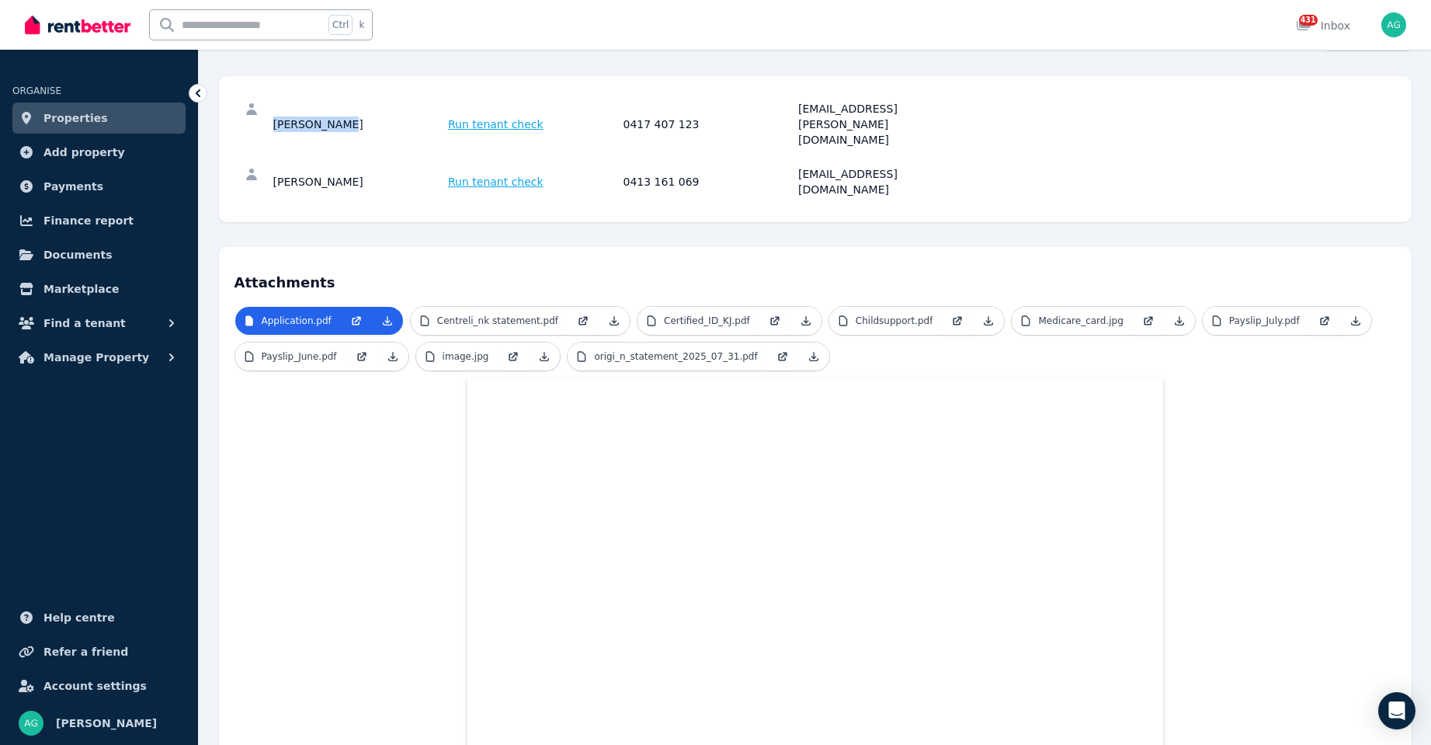
drag, startPoint x: 334, startPoint y: 107, endPoint x: 250, endPoint y: 109, distance: 83.9
click at [250, 109] on div "[PERSON_NAME] Run tenant check 0417 407 123 [EMAIL_ADDRESS][PERSON_NAME][DOMAIN…" at bounding box center [816, 124] width 1162 height 65
copy div "[PERSON_NAME]"
drag, startPoint x: 933, startPoint y: 108, endPoint x: 755, endPoint y: 113, distance: 177.9
click at [750, 113] on div "[PERSON_NAME] Run tenant check 0417 407 123 [EMAIL_ADDRESS][PERSON_NAME][DOMAIN…" at bounding box center [621, 124] width 696 height 47
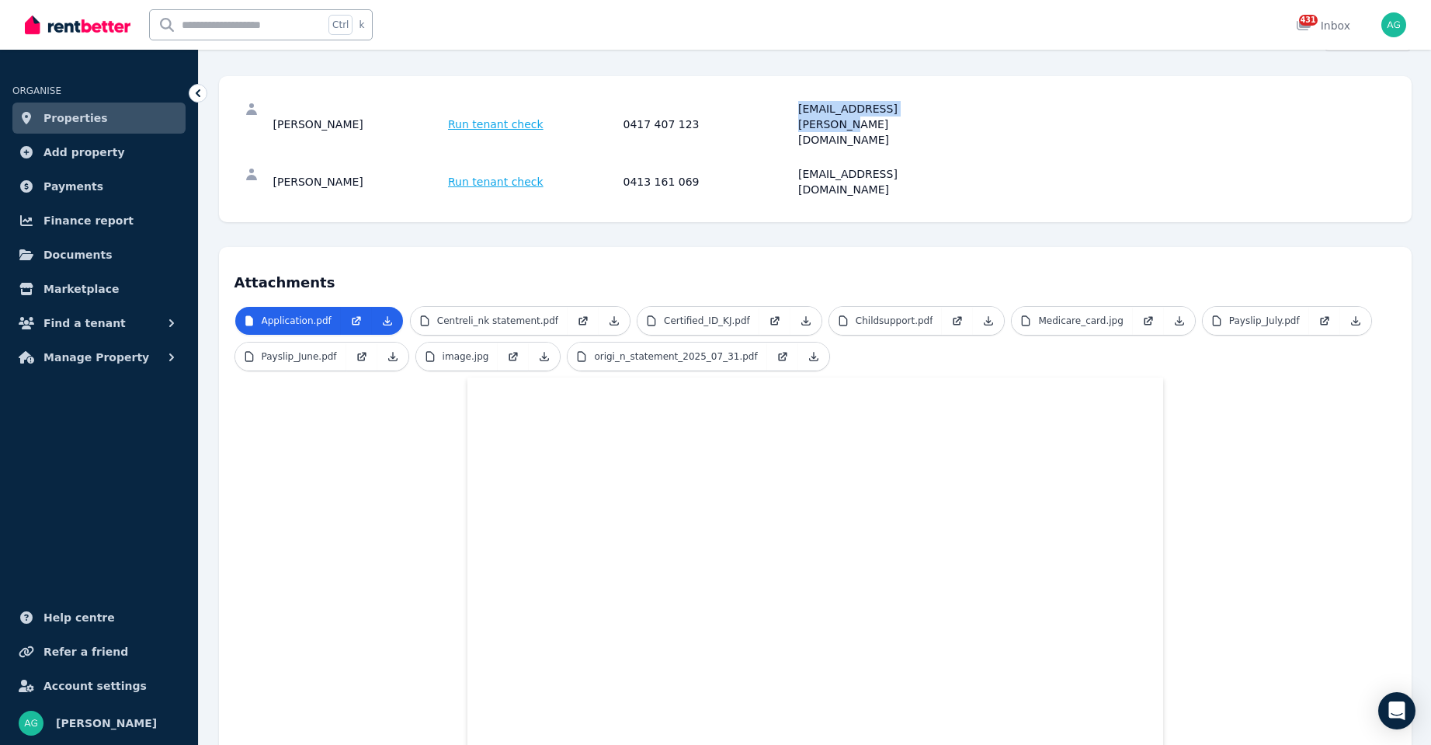
copy div "[EMAIL_ADDRESS][PERSON_NAME][DOMAIN_NAME]"
click at [711, 113] on div "0417 407 123" at bounding box center [709, 124] width 171 height 47
drag, startPoint x: 689, startPoint y: 106, endPoint x: 600, endPoint y: 111, distance: 88.7
click at [600, 111] on div "[PERSON_NAME] Run tenant check 0417 407 123 [EMAIL_ADDRESS][PERSON_NAME][DOMAIN…" at bounding box center [621, 124] width 696 height 47
copy div "0417 407 123"
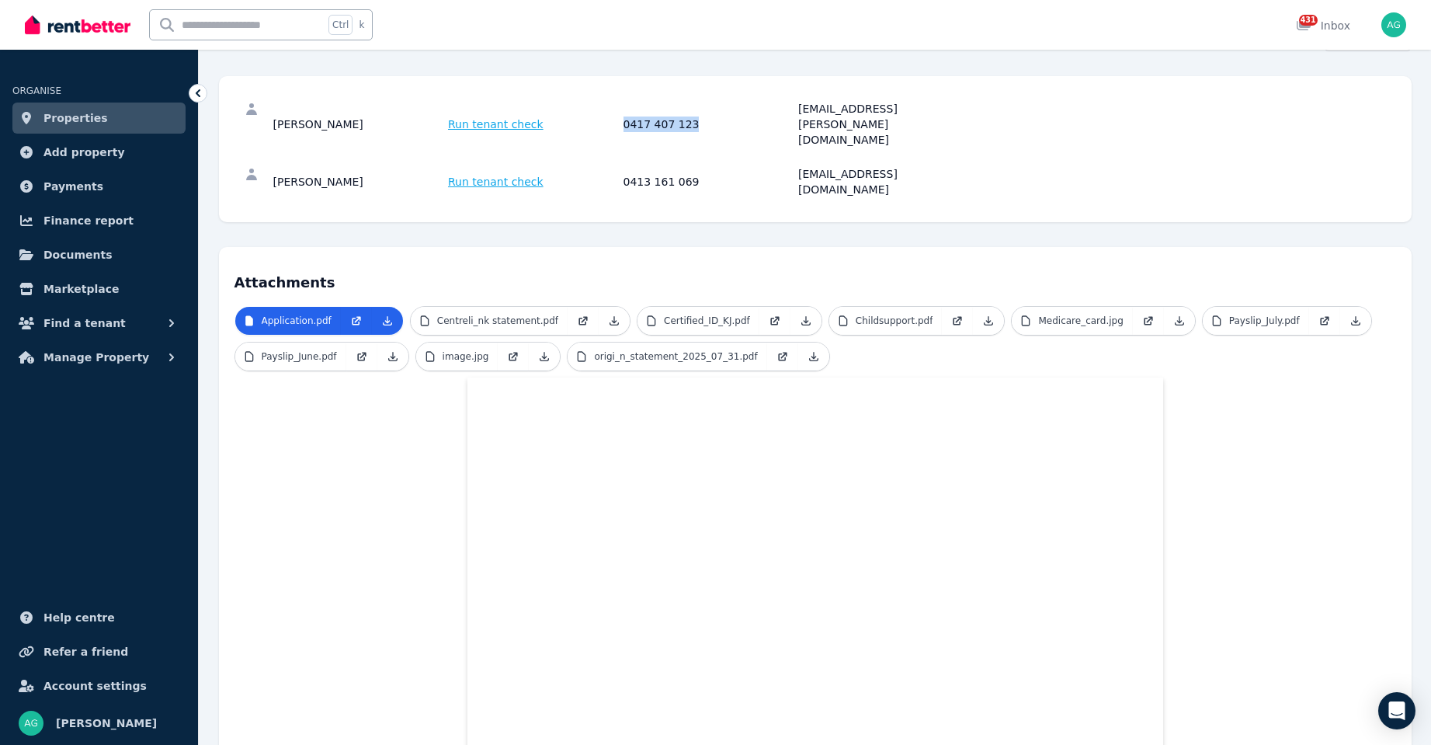
drag, startPoint x: 359, startPoint y: 148, endPoint x: 306, endPoint y: 155, distance: 53.2
click at [262, 157] on div "[PERSON_NAME] Run tenant check 0413 161 069 [EMAIL_ADDRESS][DOMAIN_NAME]" at bounding box center [816, 182] width 1162 height 50
copy div "[PERSON_NAME]"
drag, startPoint x: 948, startPoint y: 145, endPoint x: 784, endPoint y: 132, distance: 165.2
click at [784, 157] on div "[PERSON_NAME] Run tenant check 0413 161 069 [EMAIL_ADDRESS][DOMAIN_NAME]" at bounding box center [816, 182] width 1162 height 50
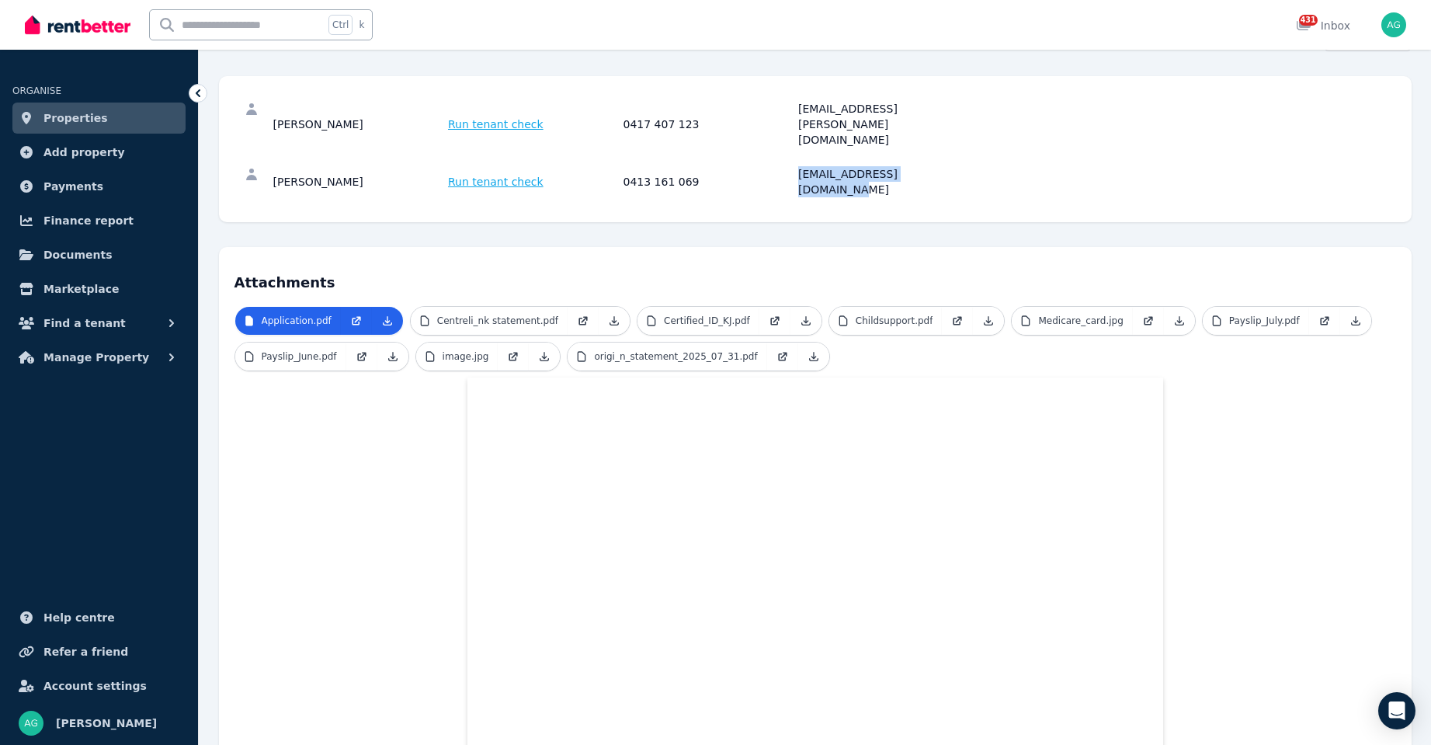
click at [720, 166] on div "0413 161 069" at bounding box center [709, 181] width 171 height 31
drag, startPoint x: 692, startPoint y: 144, endPoint x: 619, endPoint y: 145, distance: 73.0
click at [618, 166] on div "[PERSON_NAME] Run tenant check 0413 161 069 [EMAIL_ADDRESS][DOMAIN_NAME]" at bounding box center [621, 181] width 696 height 31
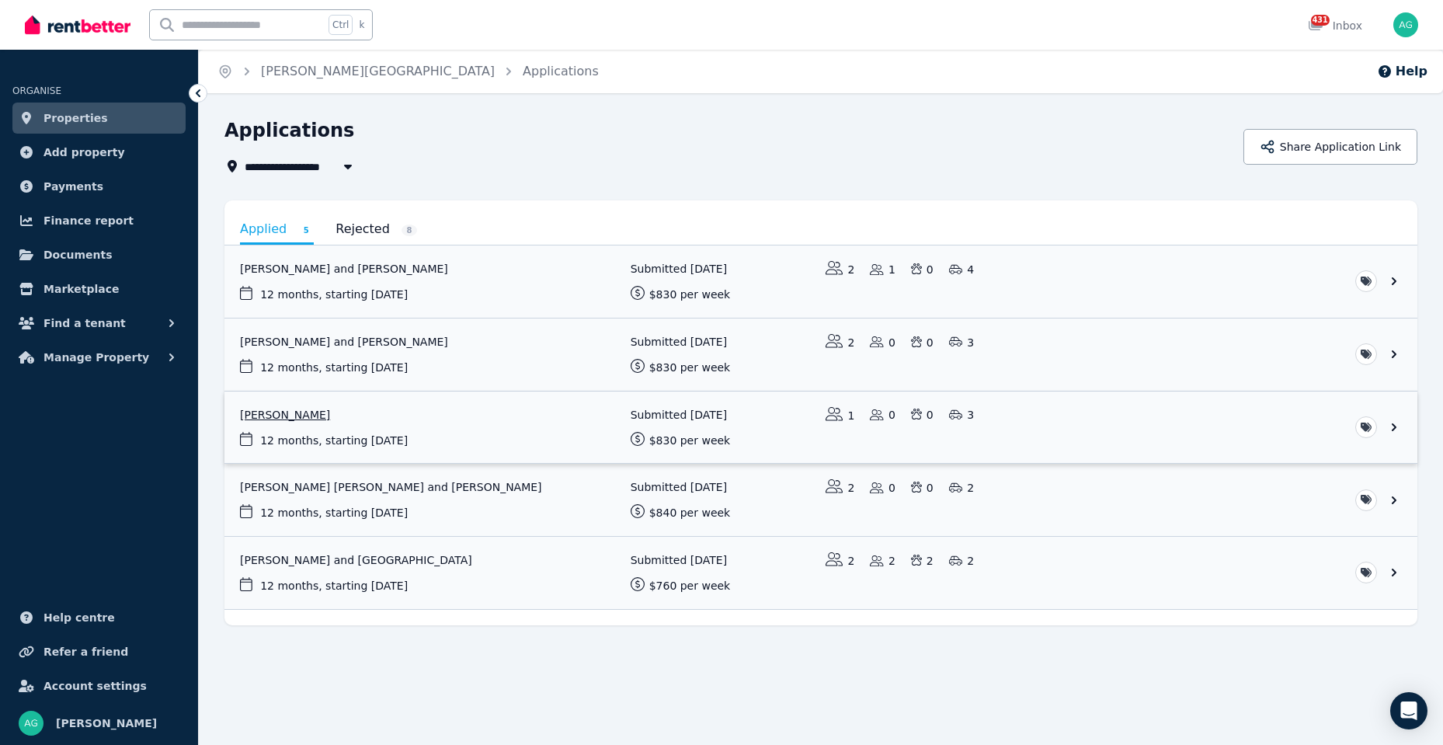
click at [474, 417] on link "View application: Kieren James" at bounding box center [820, 427] width 1193 height 72
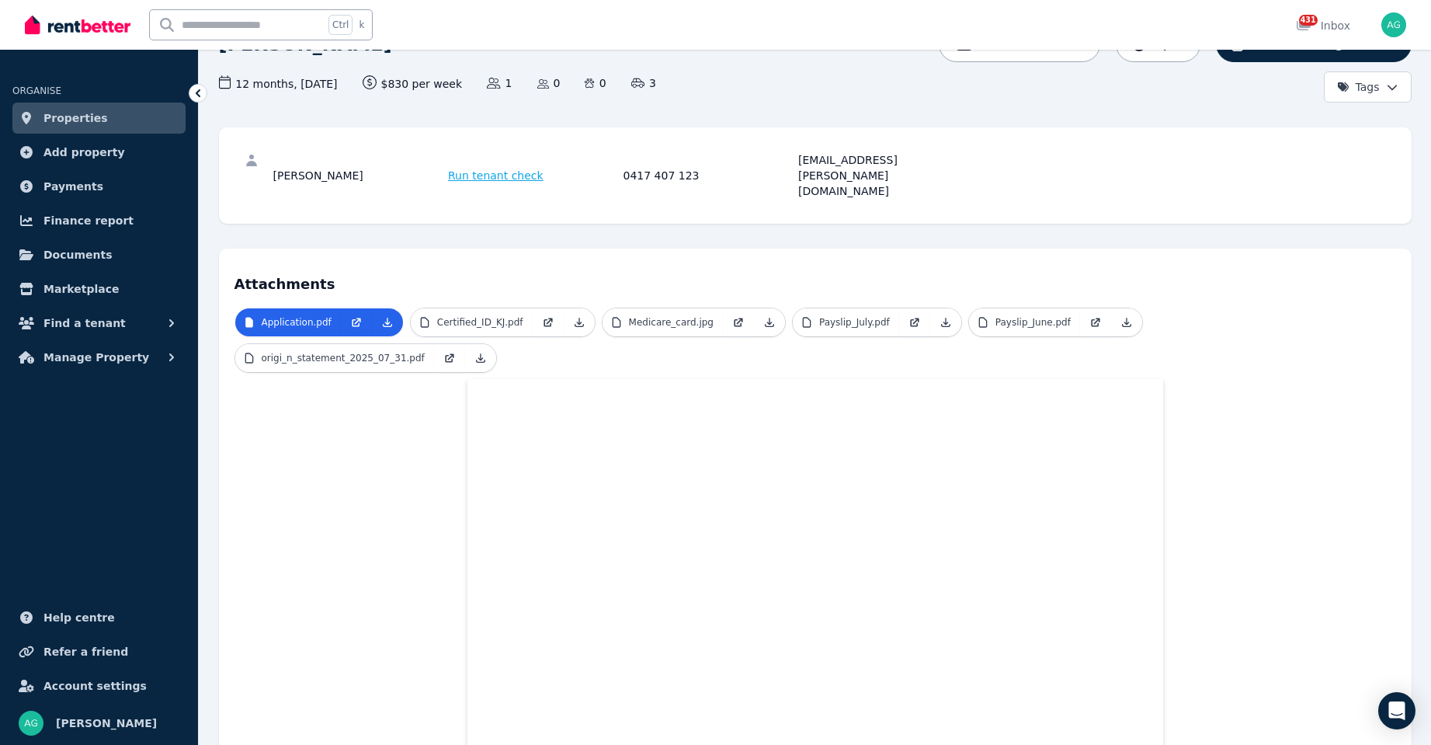
scroll to position [155, 0]
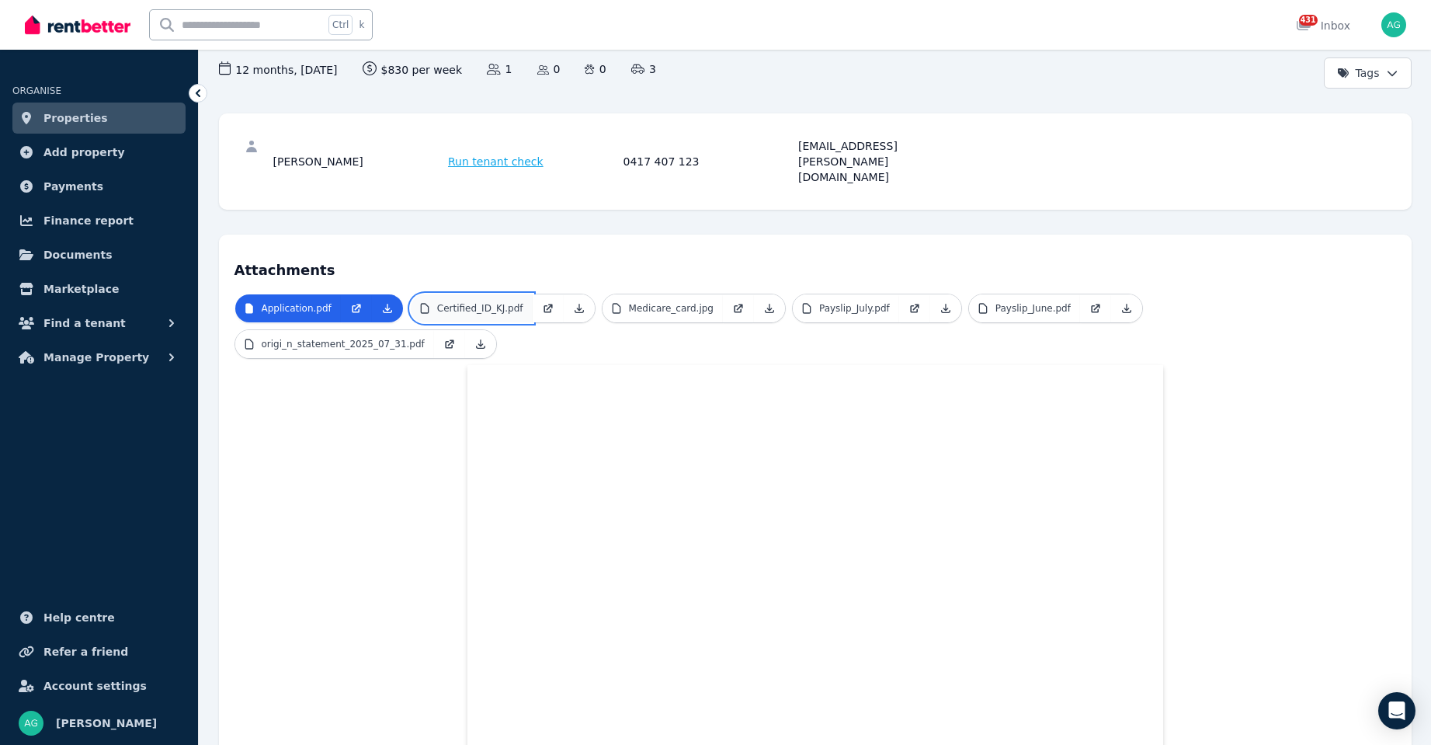
click at [462, 302] on p "Certified_ID_KJ.pdf" at bounding box center [480, 308] width 86 height 12
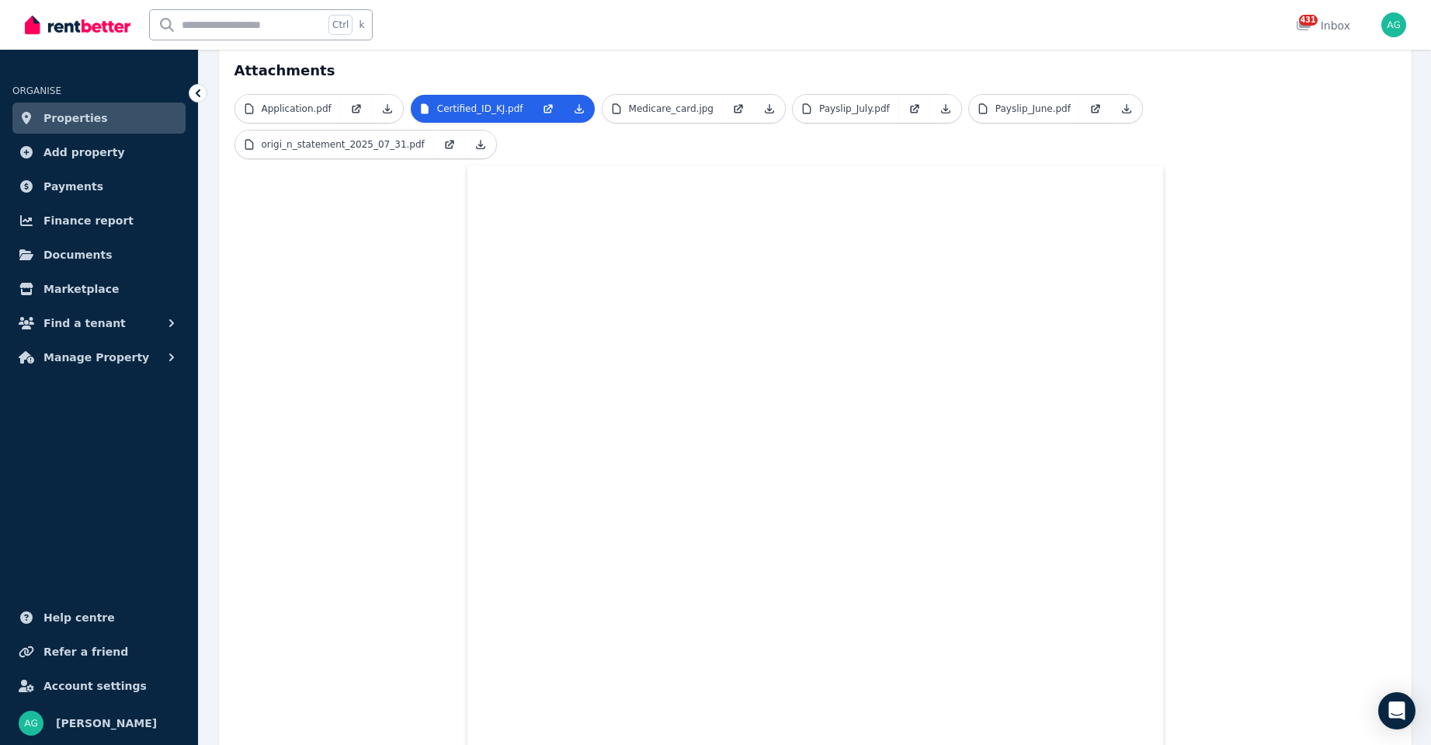
scroll to position [209, 0]
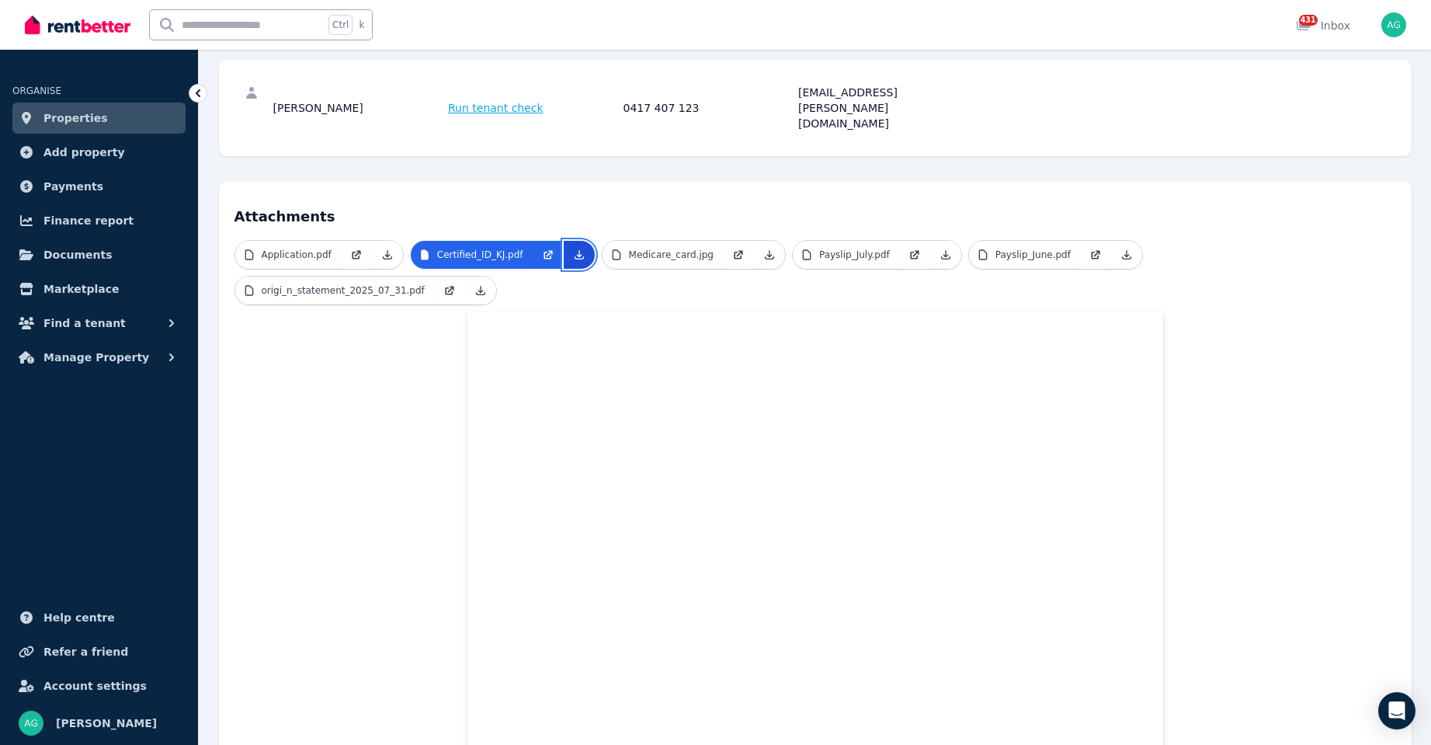
click at [573, 249] on icon at bounding box center [579, 255] width 12 height 12
click at [766, 251] on icon at bounding box center [770, 255] width 9 height 9
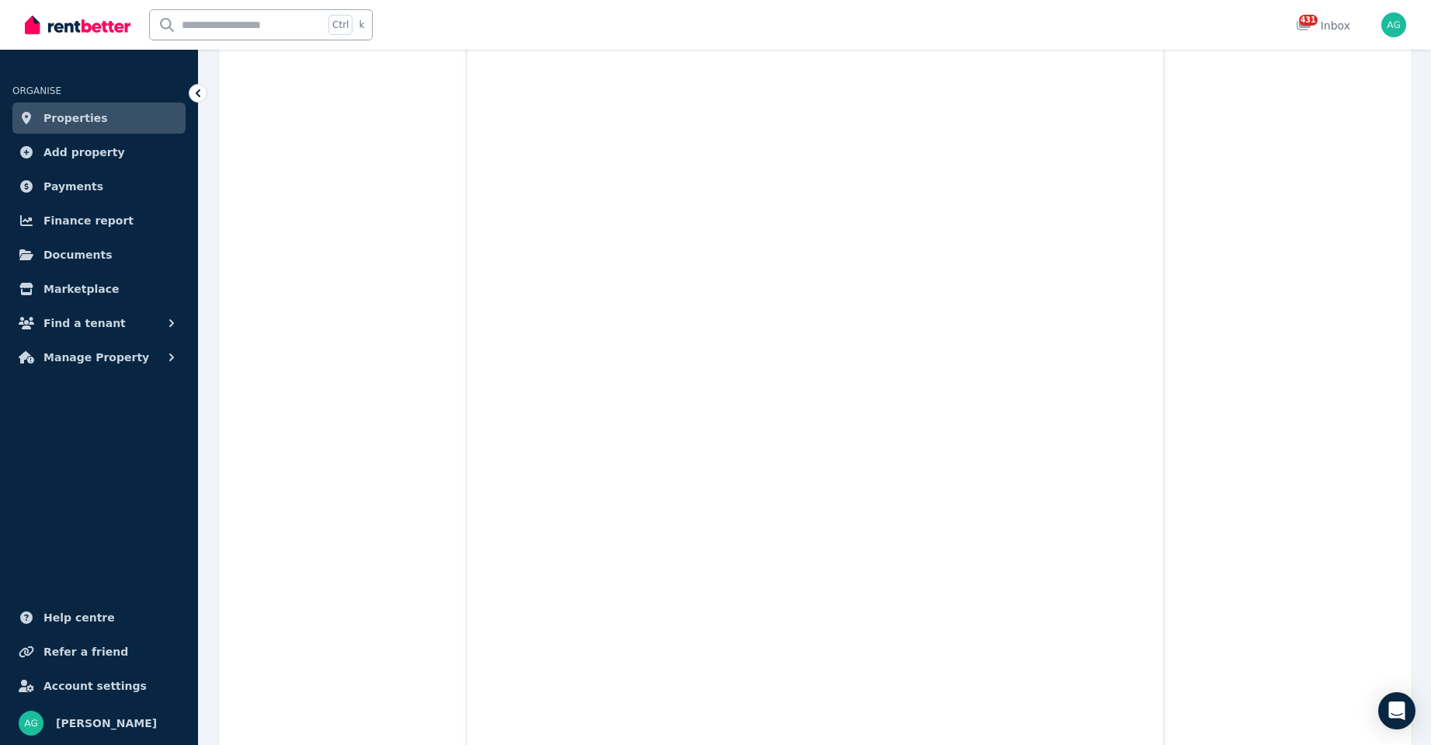
scroll to position [506, 0]
click at [57, 117] on span "Properties" at bounding box center [75, 118] width 64 height 19
